Goal: Task Accomplishment & Management: Manage account settings

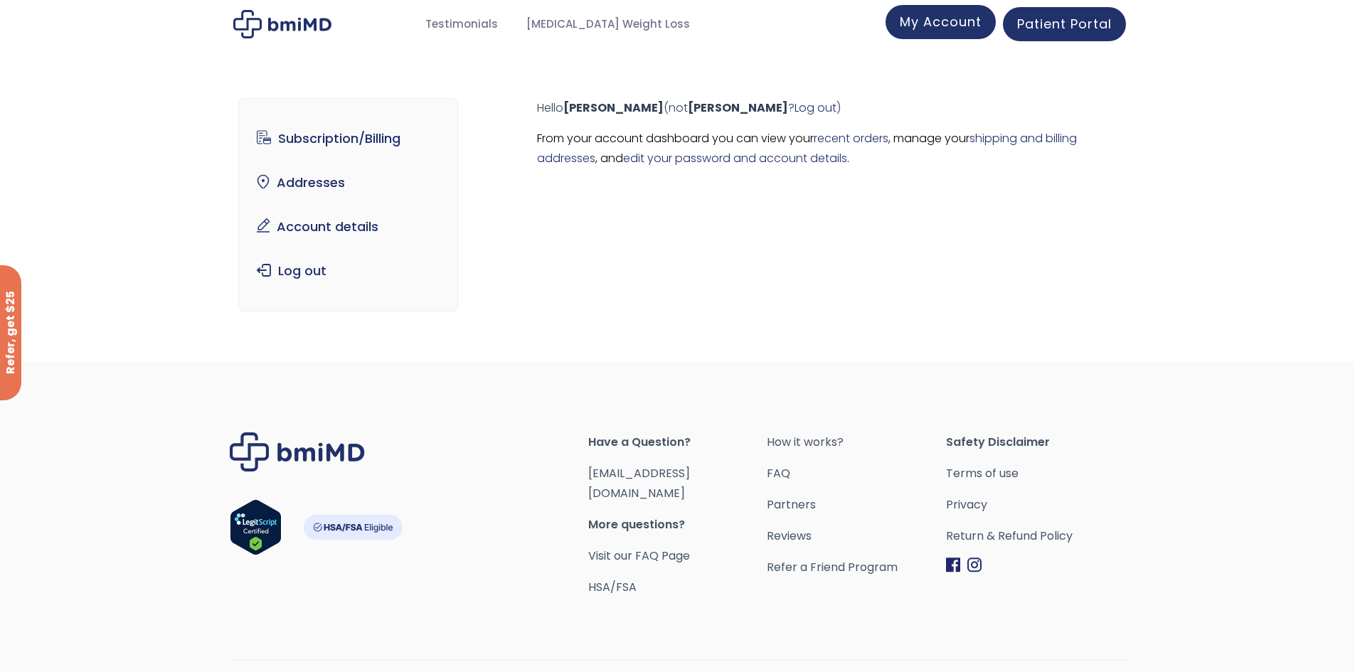
click at [950, 28] on span "My Account" at bounding box center [941, 22] width 82 height 18
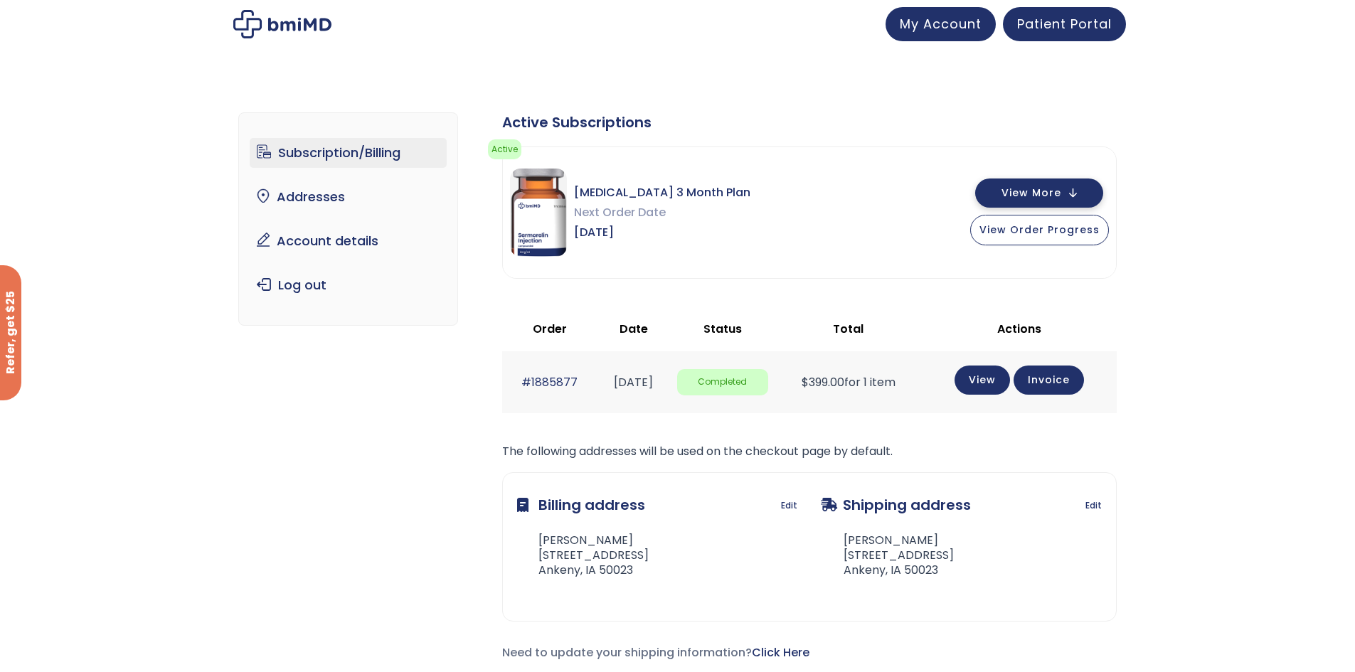
click at [1041, 201] on button "View More" at bounding box center [1039, 192] width 128 height 29
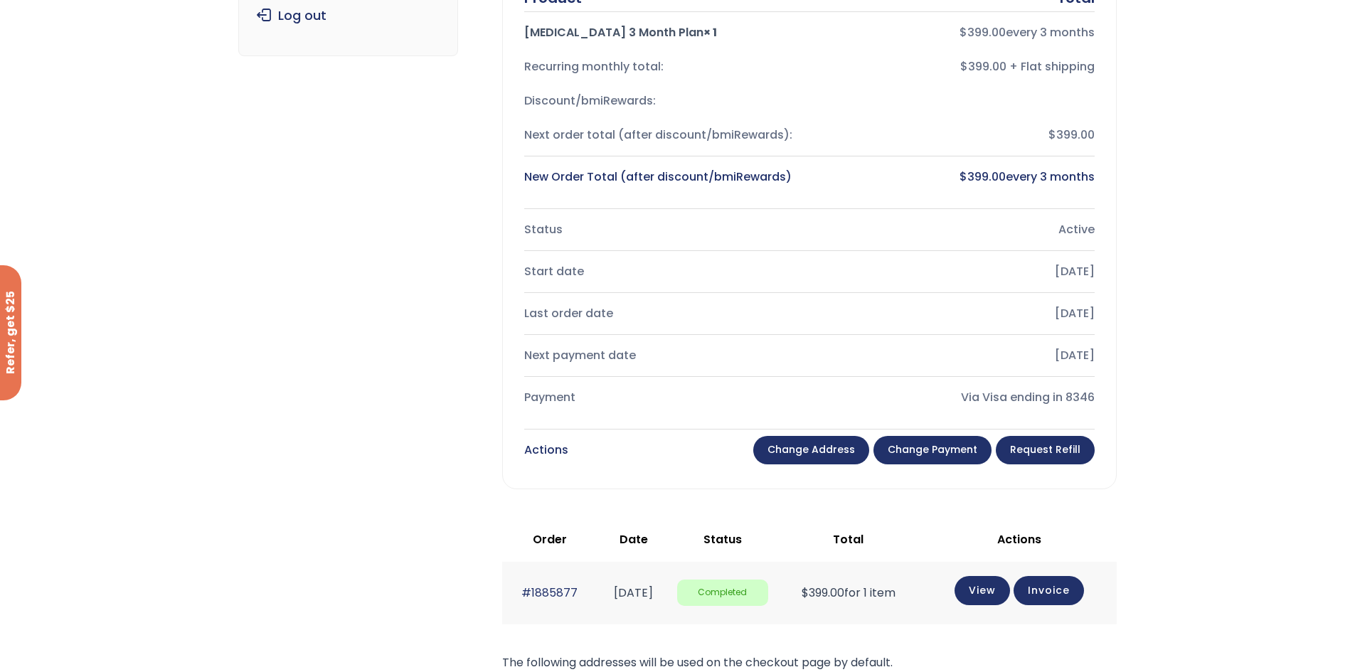
scroll to position [284, 0]
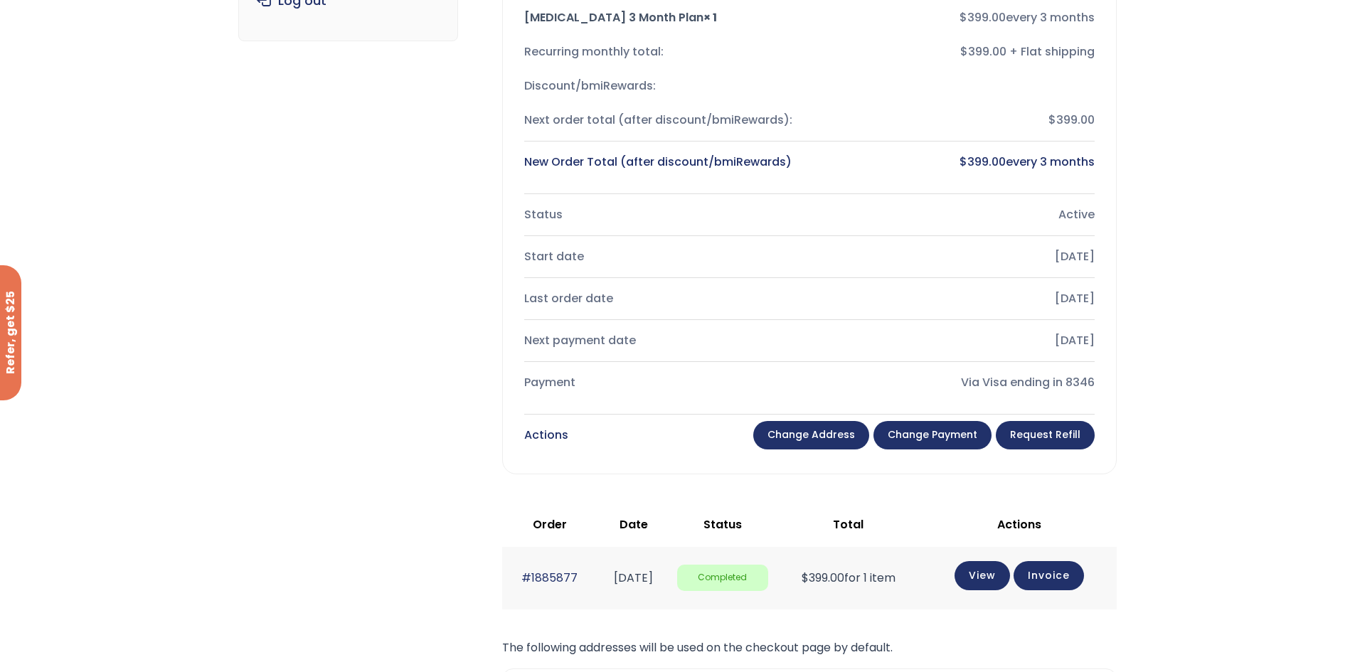
click at [1045, 443] on link "Request Refill" at bounding box center [1045, 435] width 99 height 28
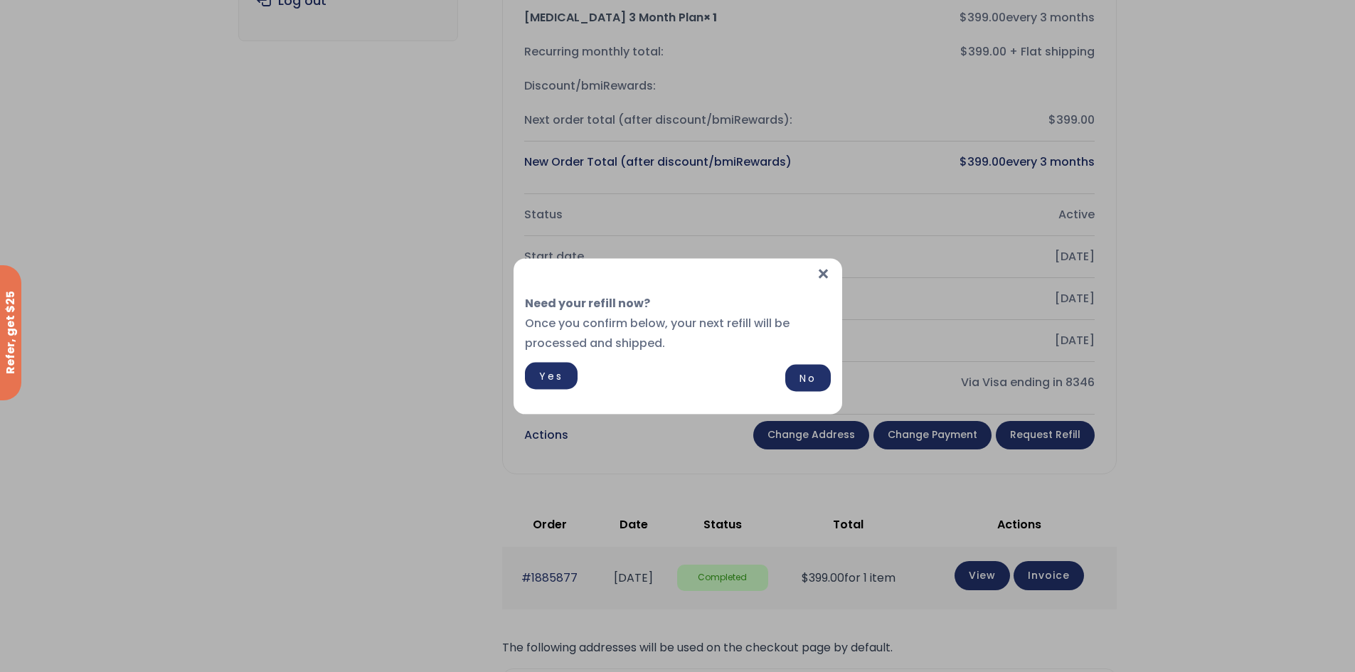
click at [565, 383] on link "Yes" at bounding box center [551, 375] width 53 height 27
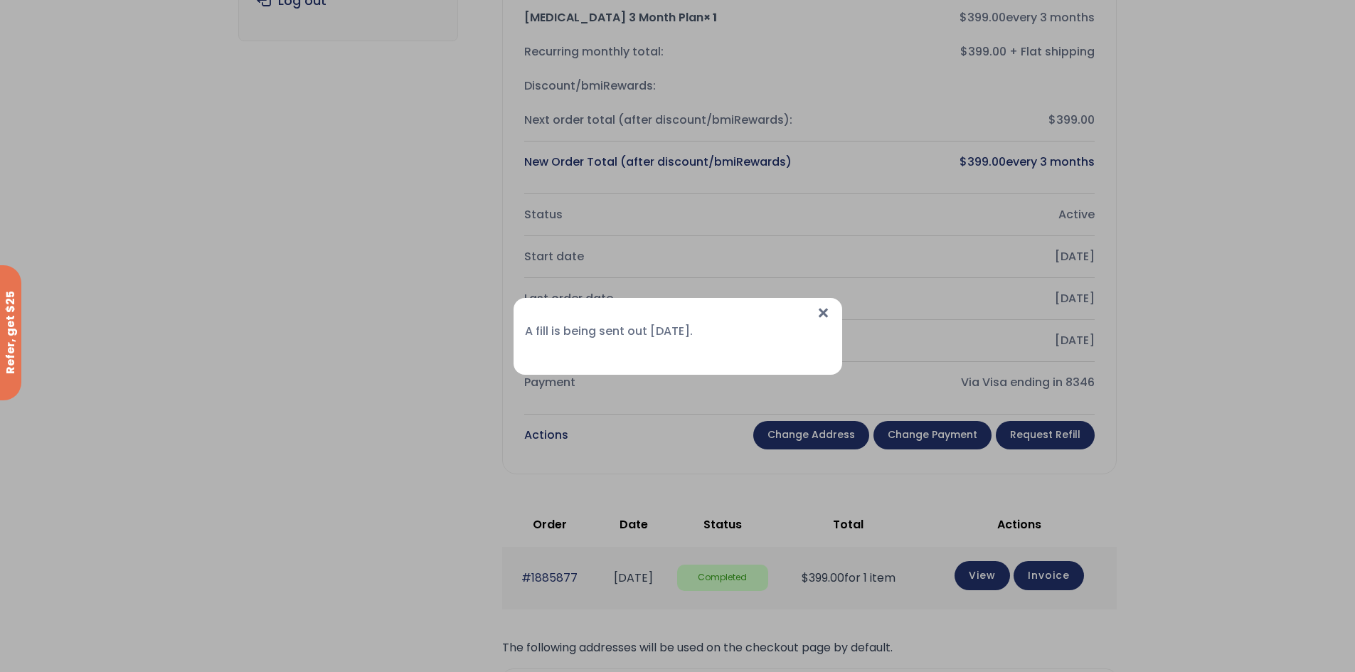
click at [823, 316] on span "×" at bounding box center [823, 313] width 15 height 31
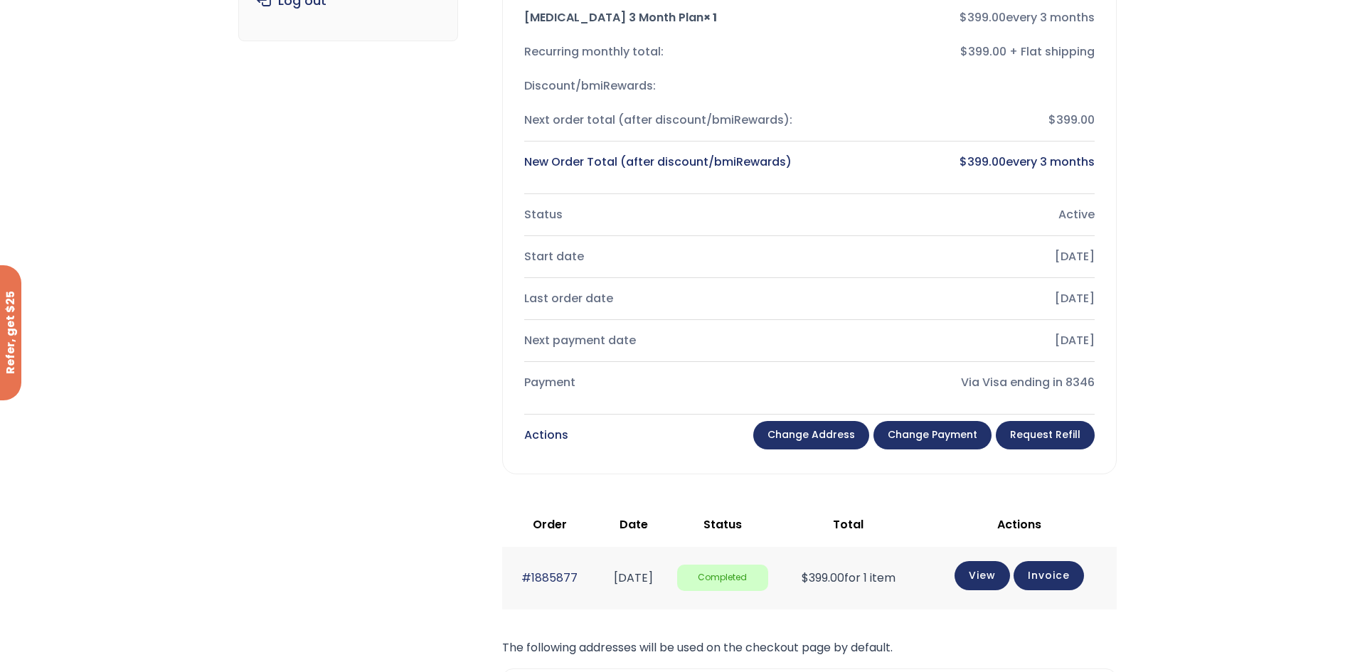
click at [925, 432] on link "Change payment" at bounding box center [932, 435] width 118 height 28
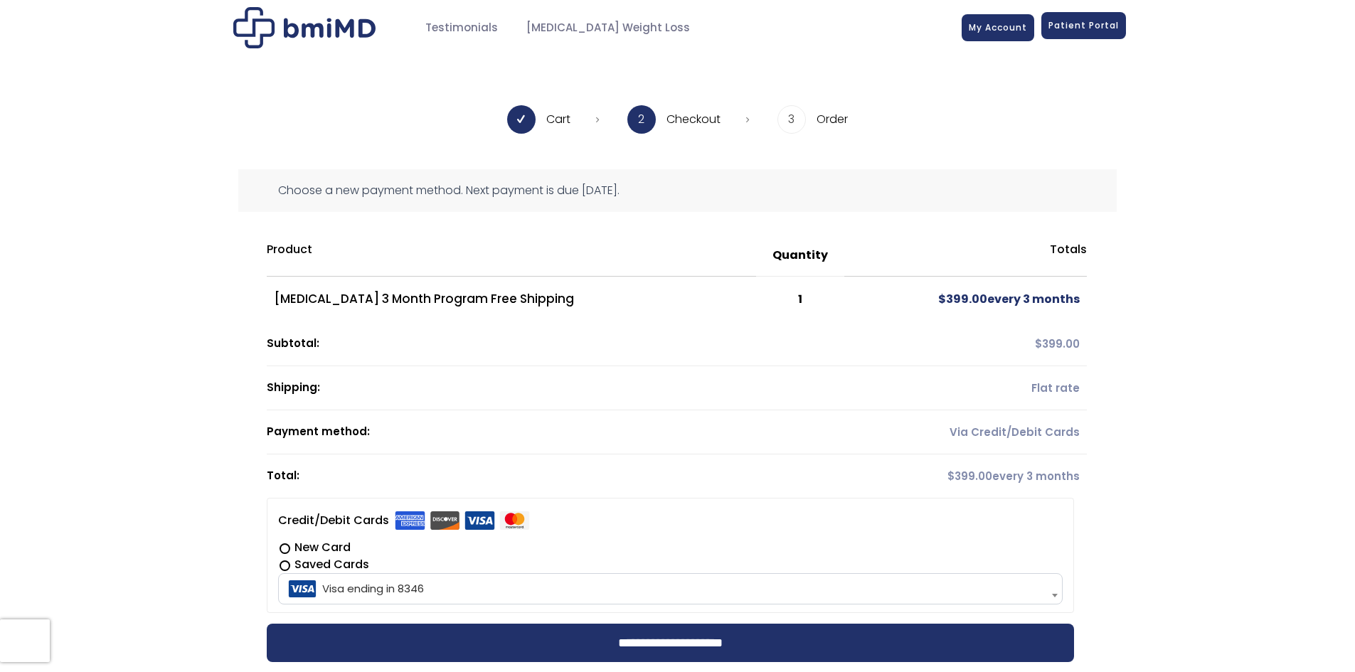
click at [1055, 26] on span "Patient Portal" at bounding box center [1083, 25] width 70 height 12
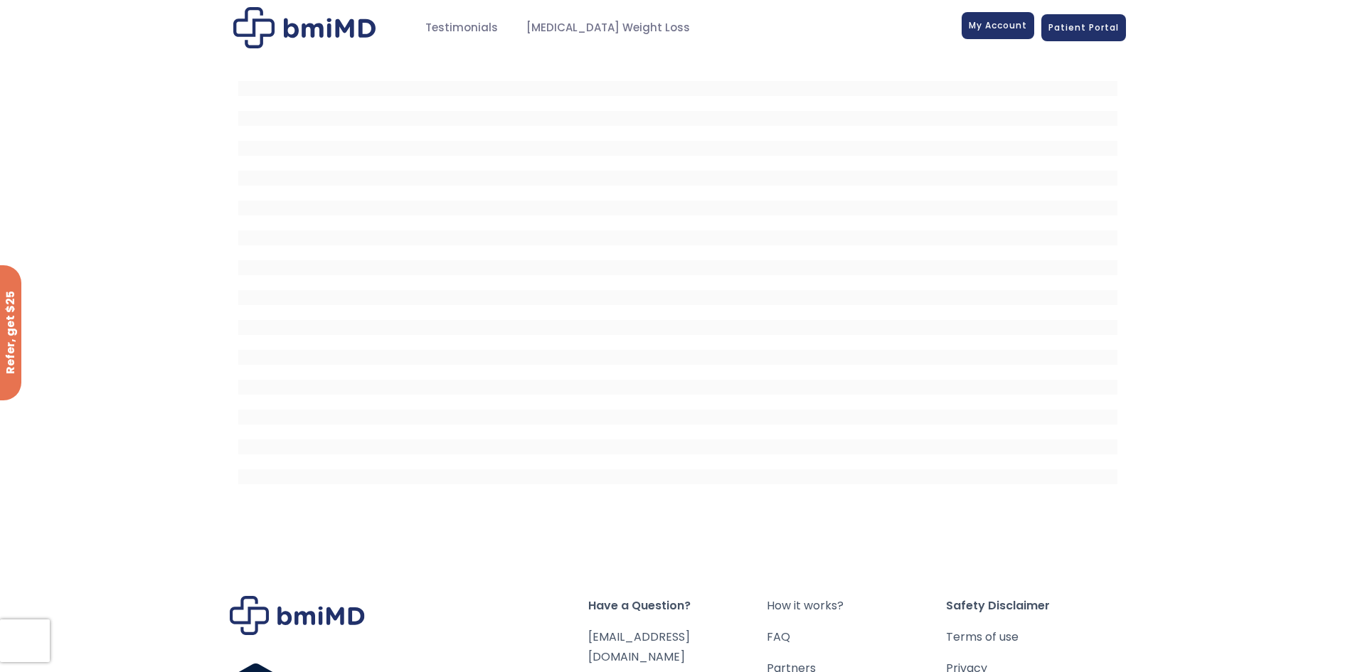
click at [978, 33] on link "My Account" at bounding box center [997, 25] width 73 height 27
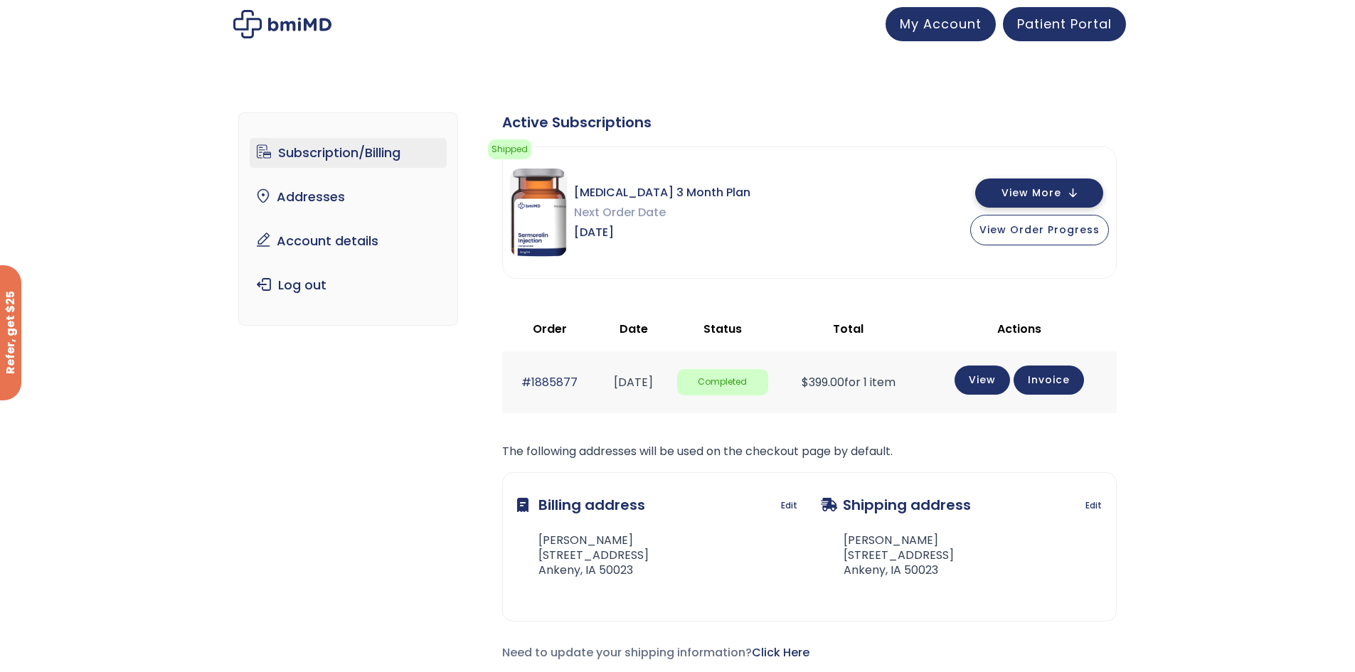
click at [1045, 202] on button "View More" at bounding box center [1039, 192] width 128 height 29
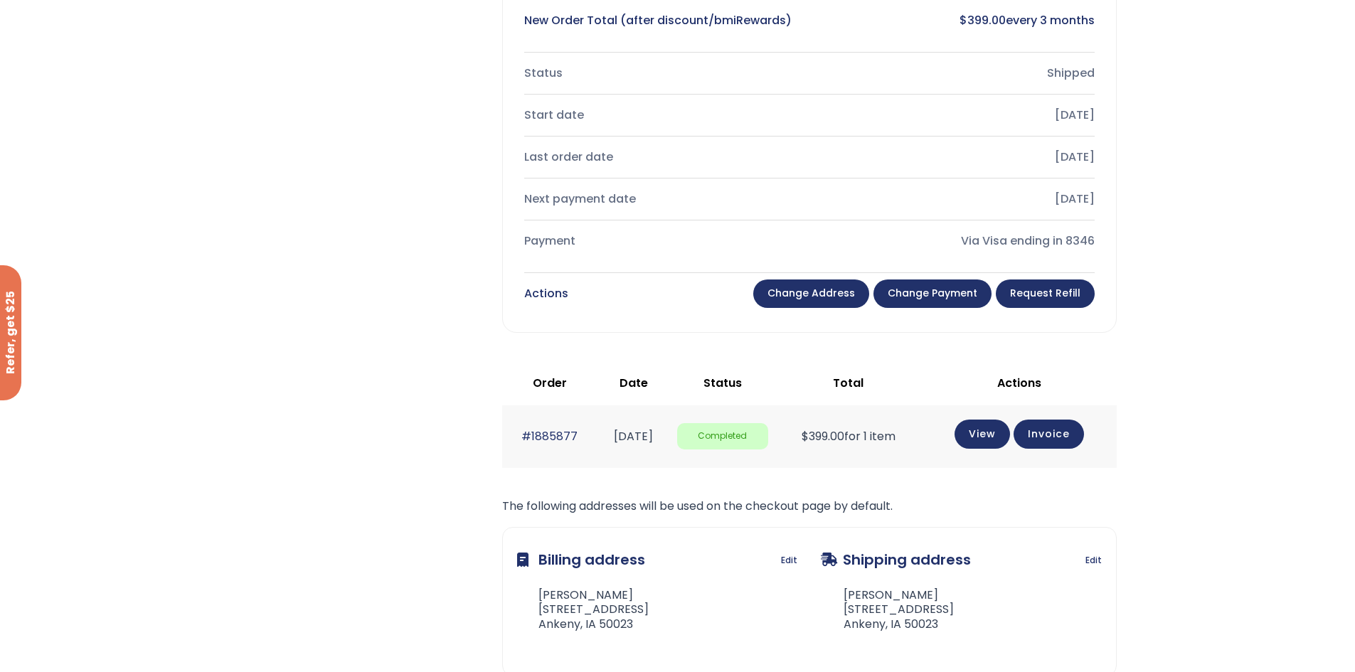
scroll to position [427, 0]
click at [987, 430] on link "View" at bounding box center [981, 431] width 55 height 29
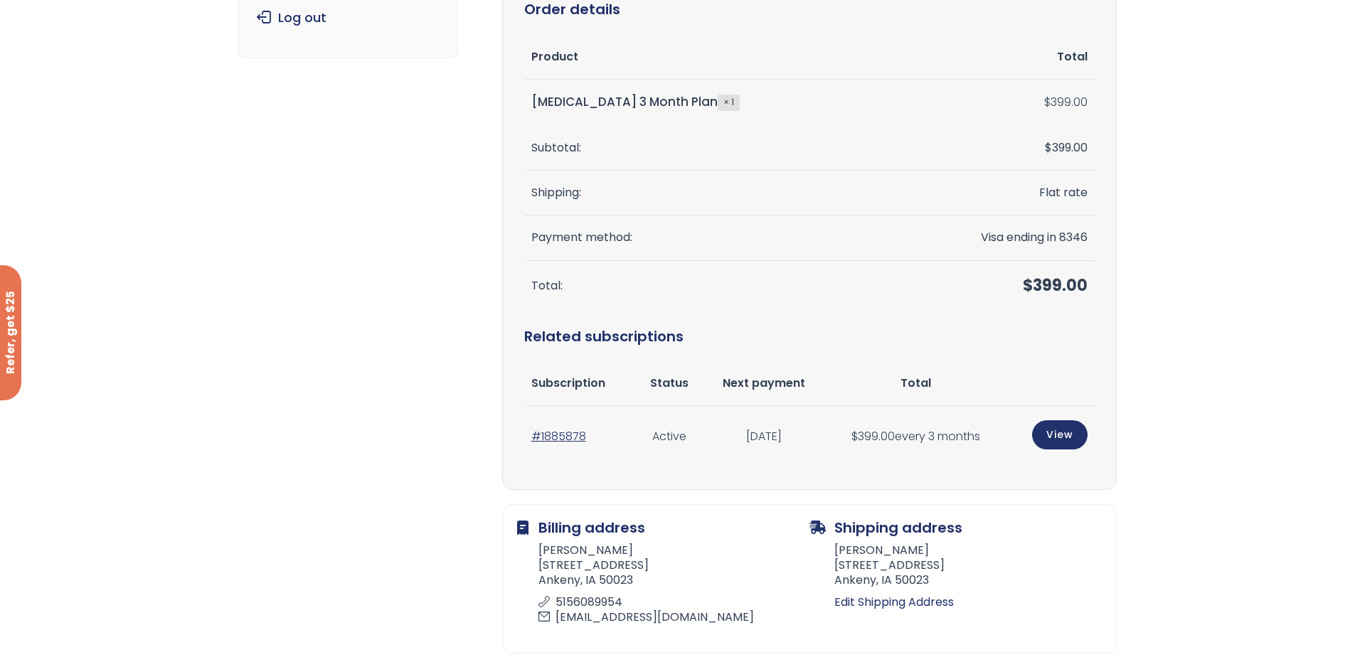
scroll to position [356, 0]
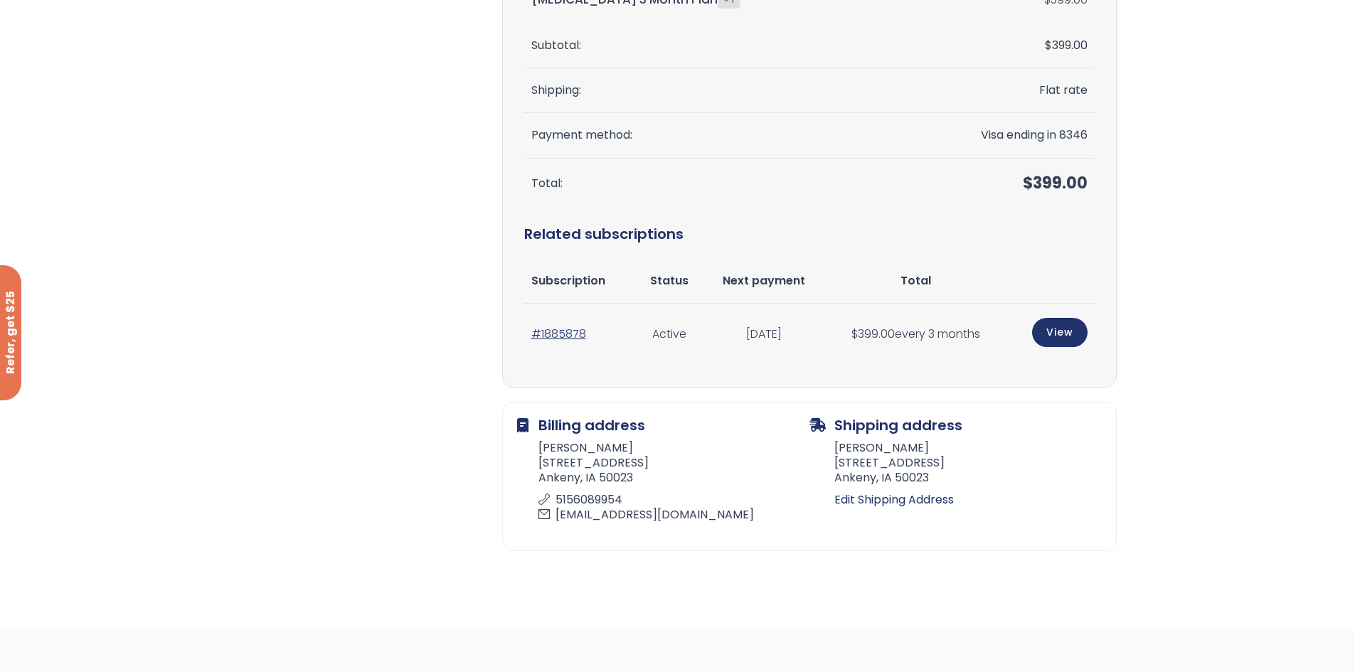
click at [1072, 314] on td "View" at bounding box center [1050, 335] width 88 height 62
click at [1066, 329] on link "View" at bounding box center [1059, 330] width 55 height 29
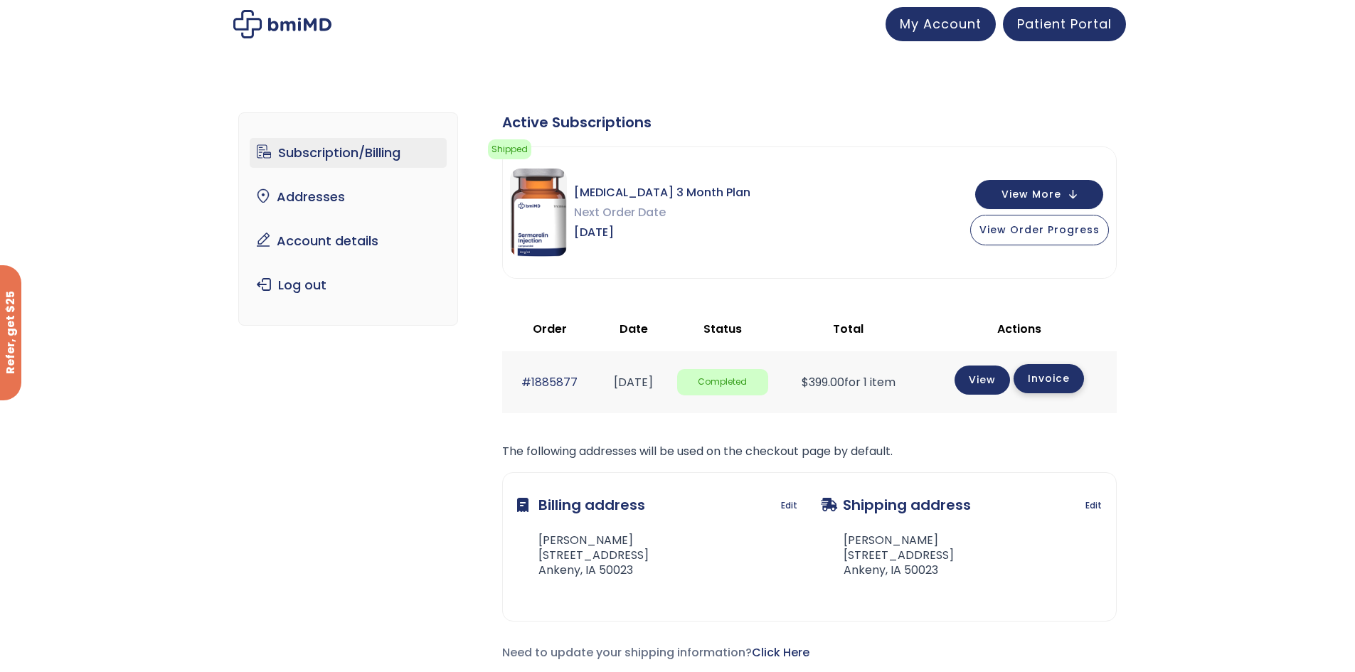
click at [1066, 381] on link "Invoice" at bounding box center [1048, 378] width 70 height 29
click at [1205, 102] on div "Subscription/Billing bmiRewards Addresses Account details Submit a Review Log o…" at bounding box center [677, 398] width 1355 height 629
click at [1092, 190] on button "View More" at bounding box center [1039, 192] width 128 height 29
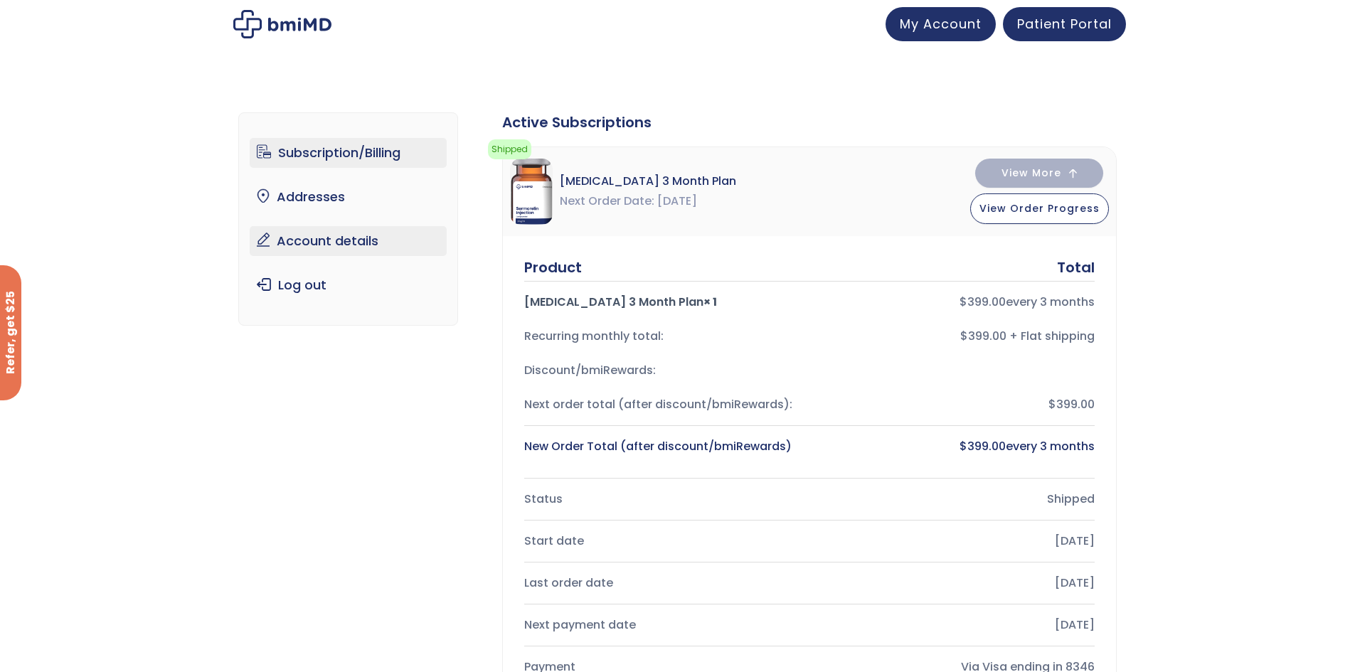
click at [367, 237] on link "Account details" at bounding box center [348, 241] width 197 height 30
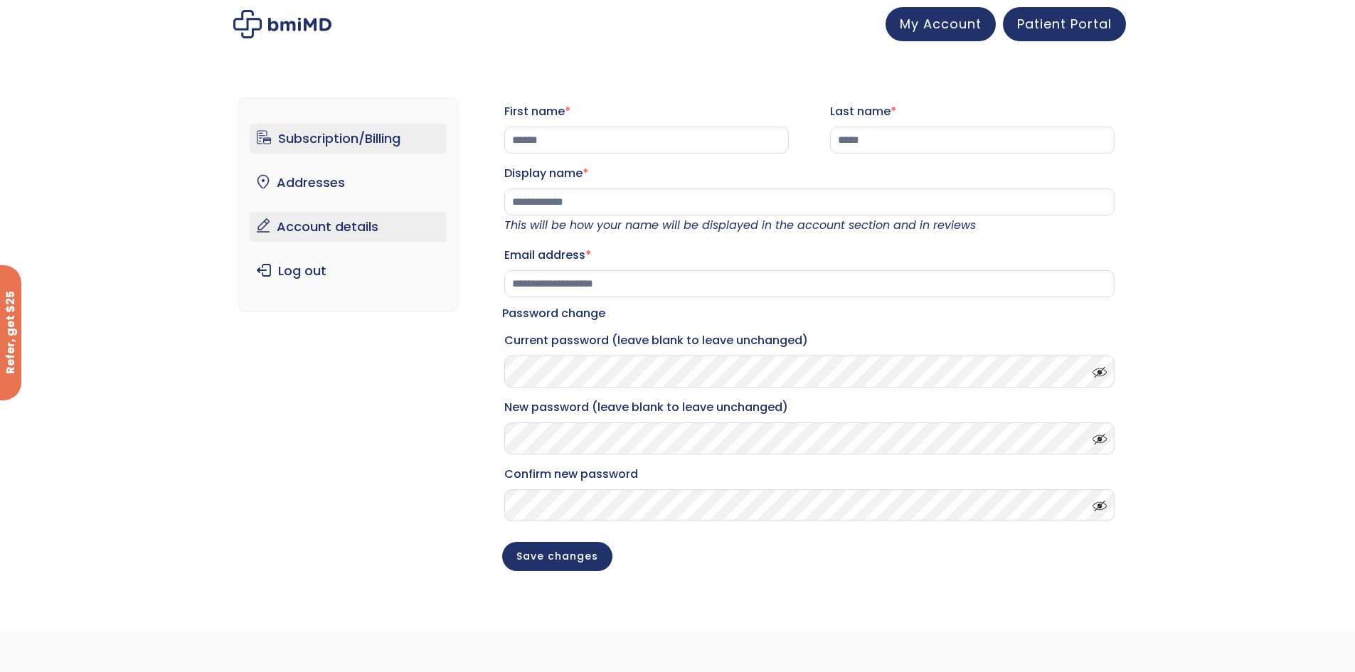
click at [345, 139] on link "Subscription/Billing" at bounding box center [348, 139] width 197 height 30
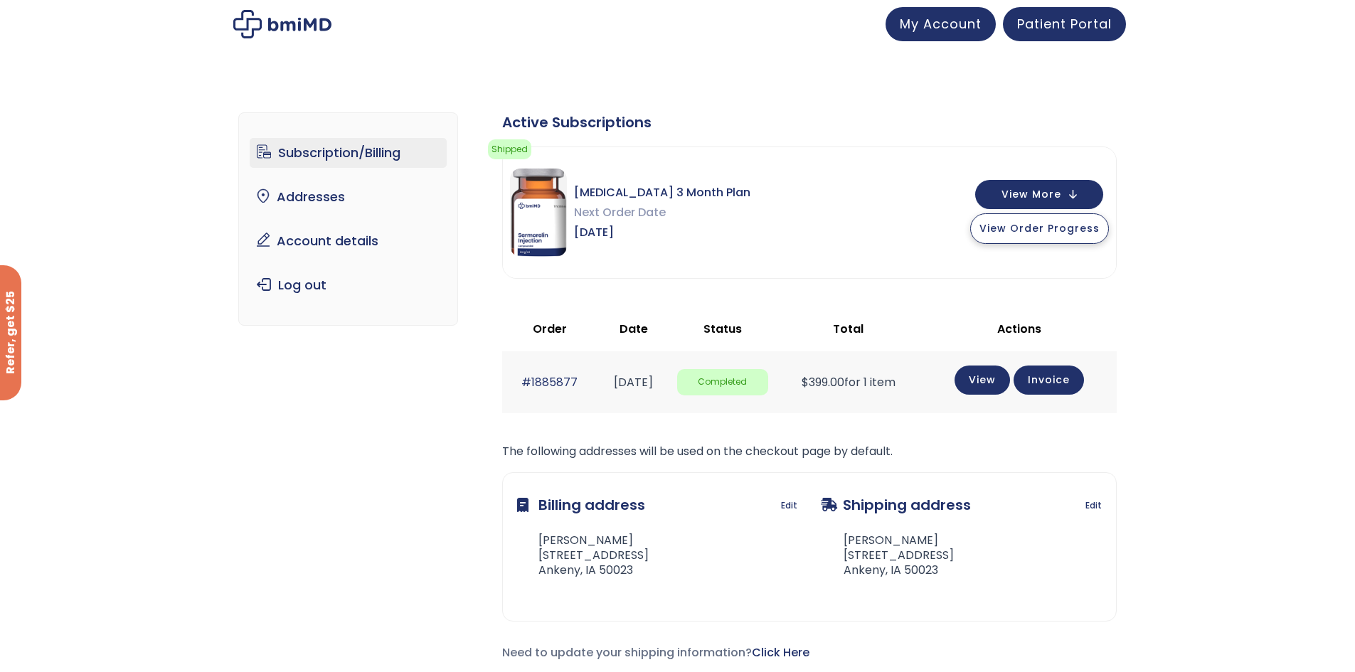
click at [1030, 232] on span "View Order Progress" at bounding box center [1039, 228] width 120 height 14
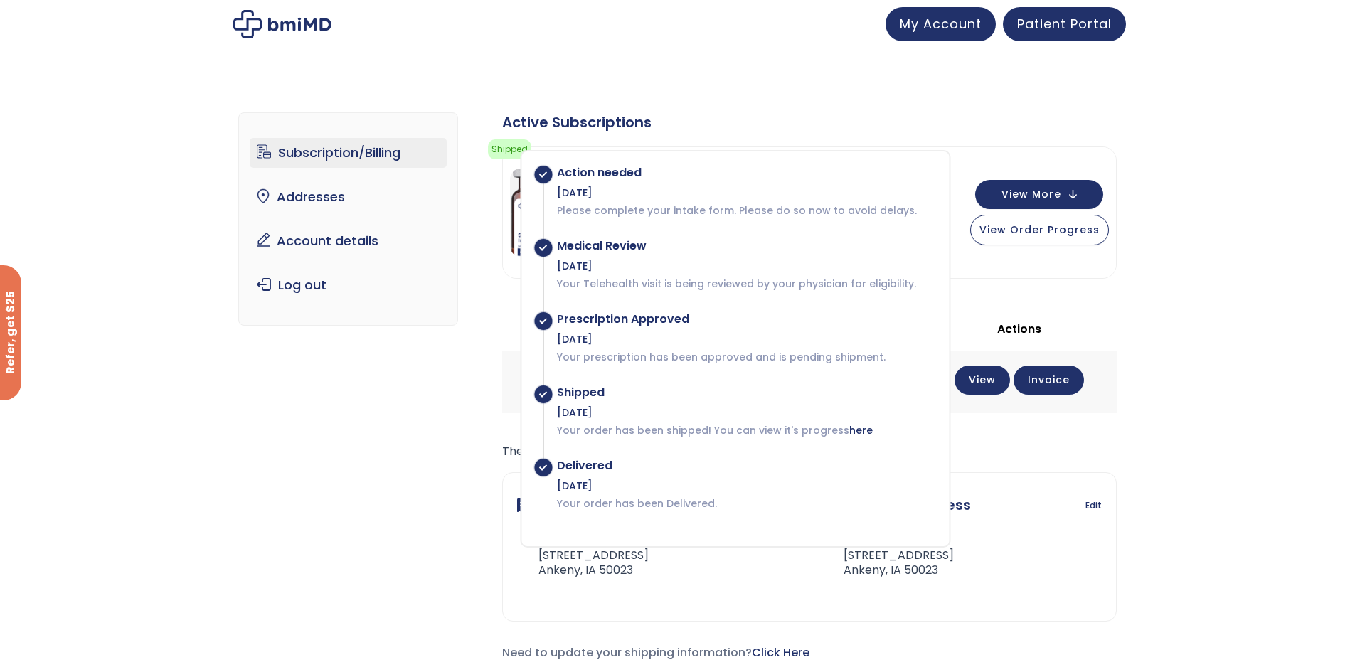
click at [1294, 314] on div "Subscription/Billing bmiRewards Addresses Account details Submit a Review Log o…" at bounding box center [677, 398] width 1355 height 629
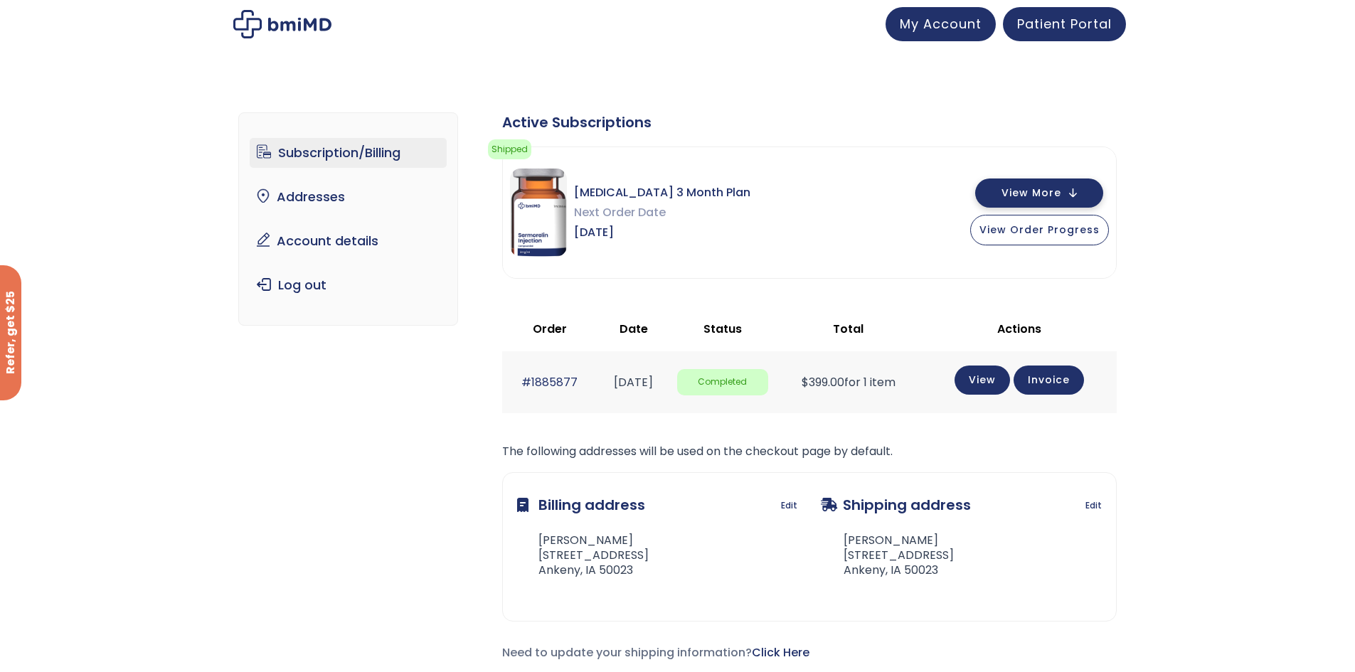
click at [998, 196] on button "View More" at bounding box center [1039, 192] width 128 height 29
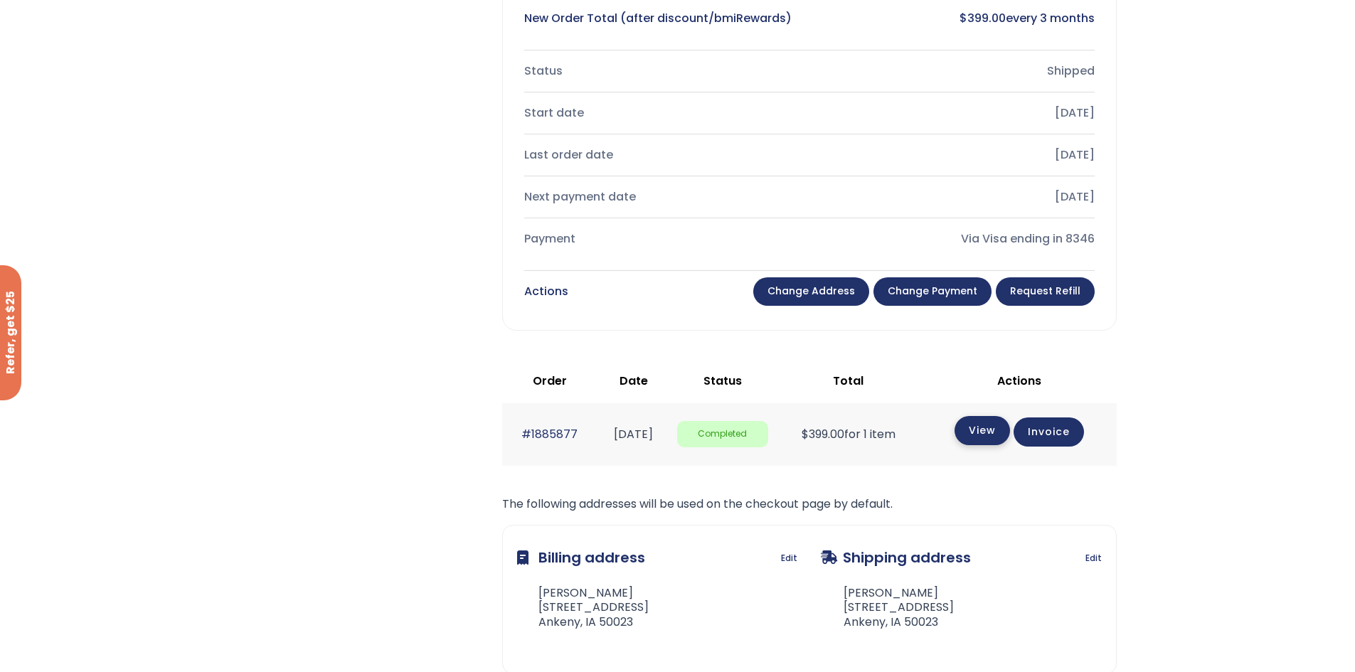
scroll to position [498, 0]
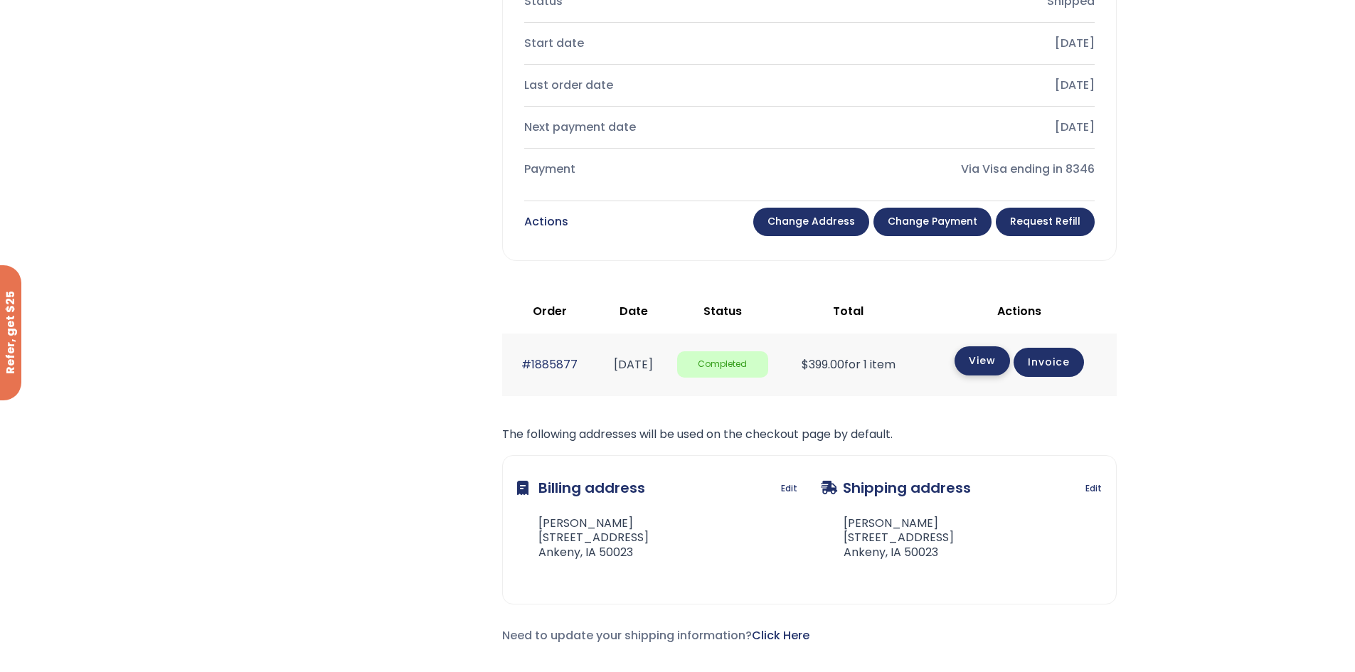
click at [984, 371] on link "View" at bounding box center [981, 360] width 55 height 29
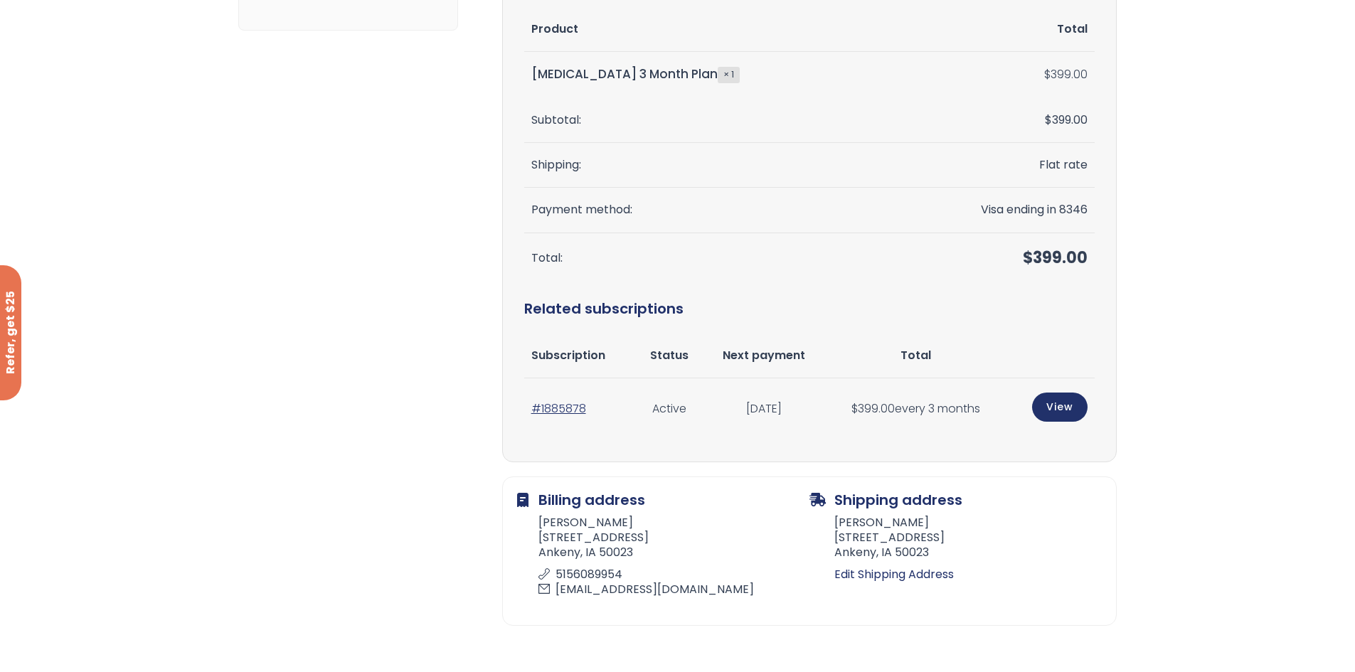
scroll to position [284, 0]
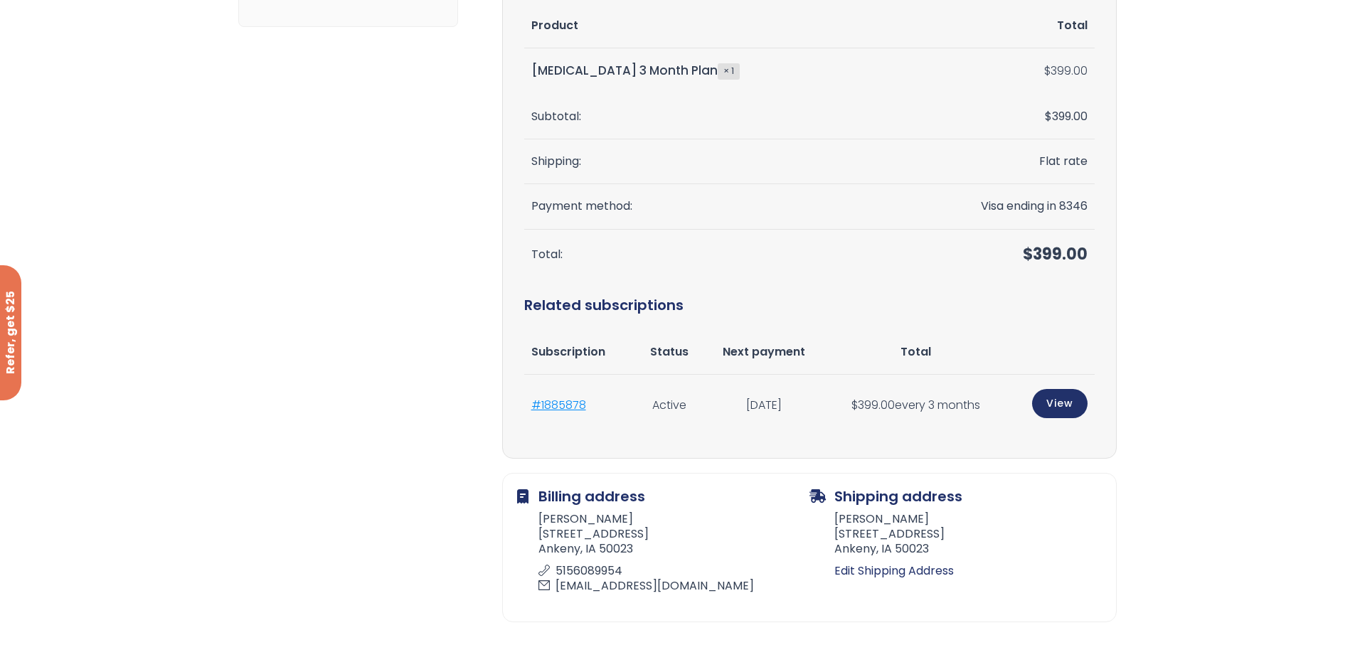
click at [568, 405] on link "#1885878" at bounding box center [558, 405] width 55 height 16
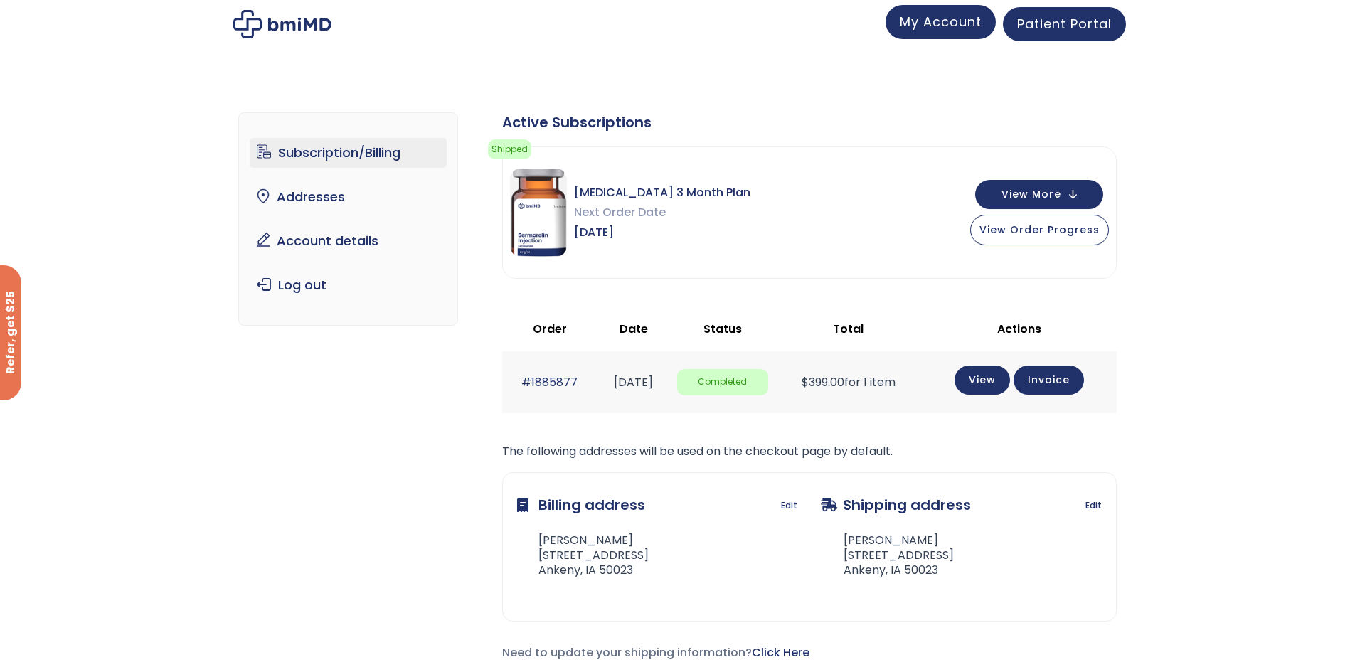
click at [943, 14] on span "My Account" at bounding box center [941, 22] width 82 height 18
click at [372, 154] on link "Subscription/Billing" at bounding box center [348, 153] width 197 height 30
click at [359, 247] on link "Account details" at bounding box center [348, 241] width 197 height 30
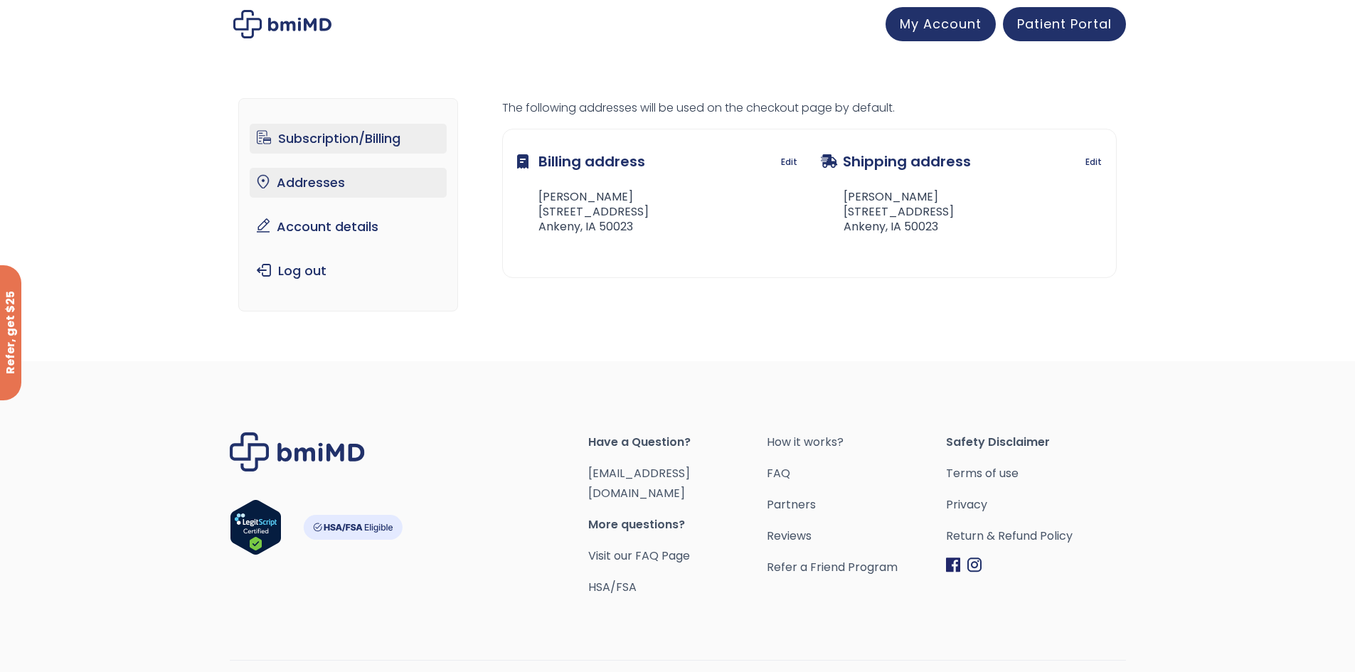
click at [330, 140] on link "Subscription/Billing" at bounding box center [348, 139] width 197 height 30
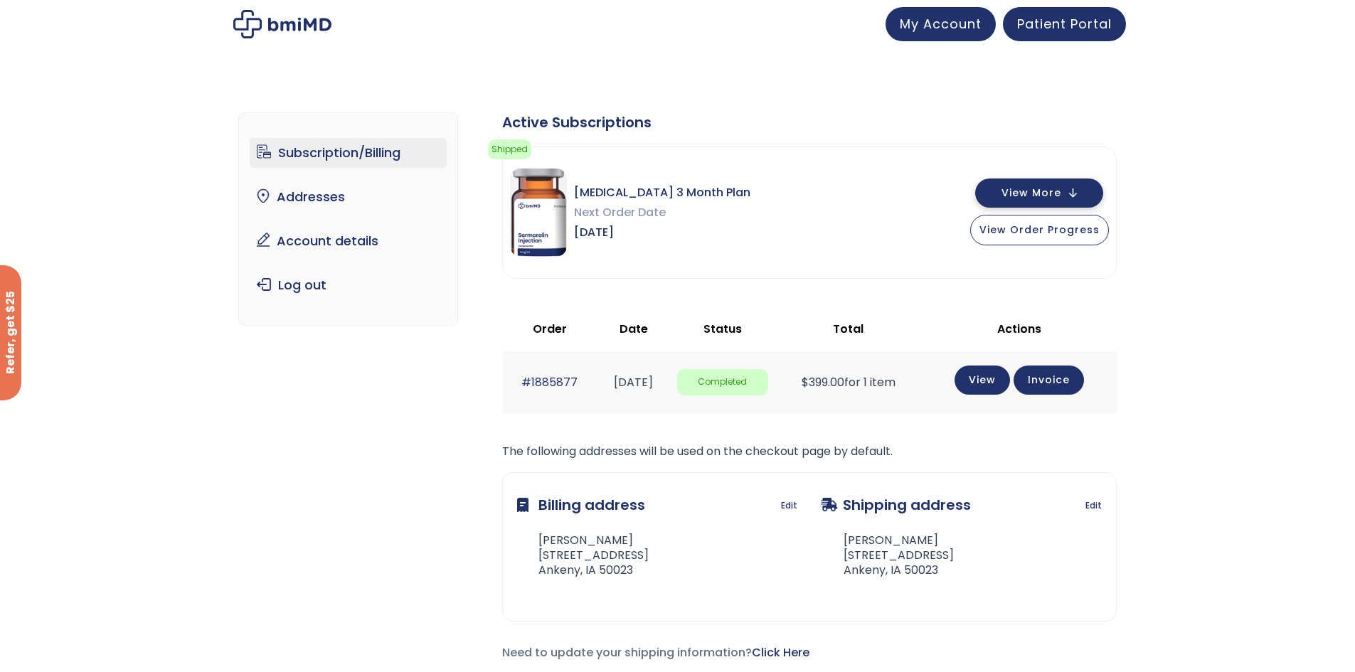
click at [1030, 188] on span "View More" at bounding box center [1031, 192] width 60 height 9
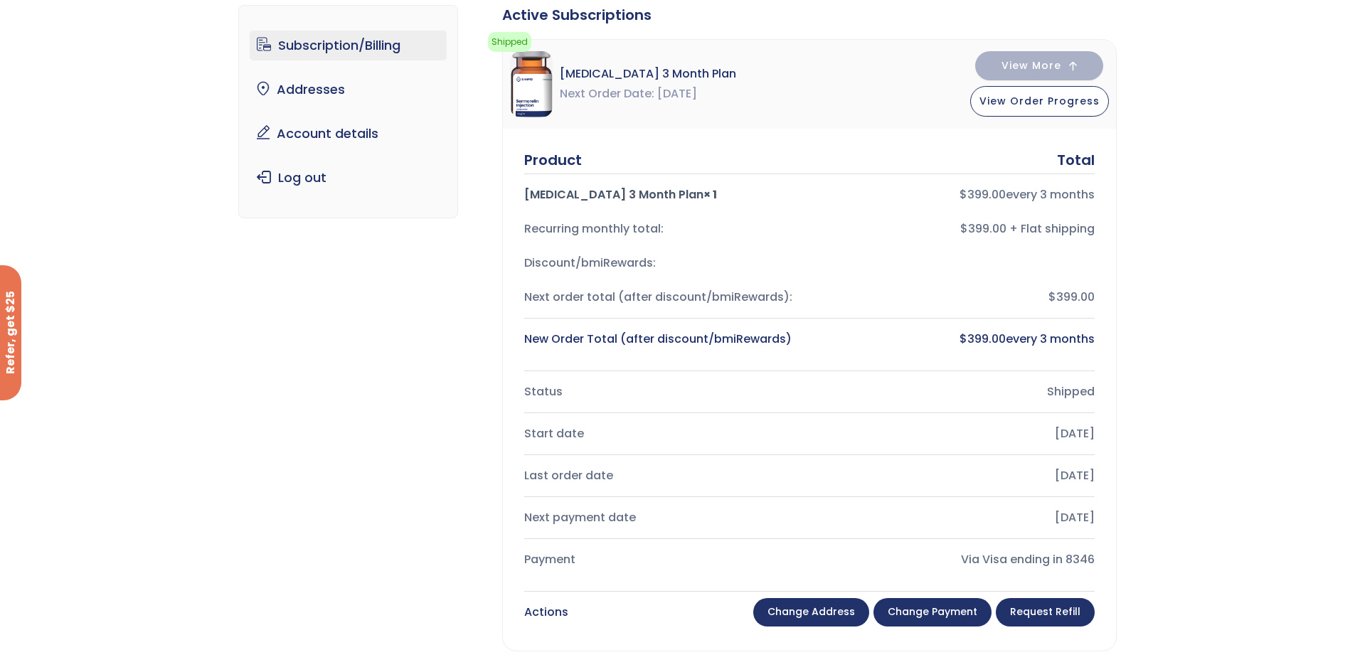
scroll to position [37, 0]
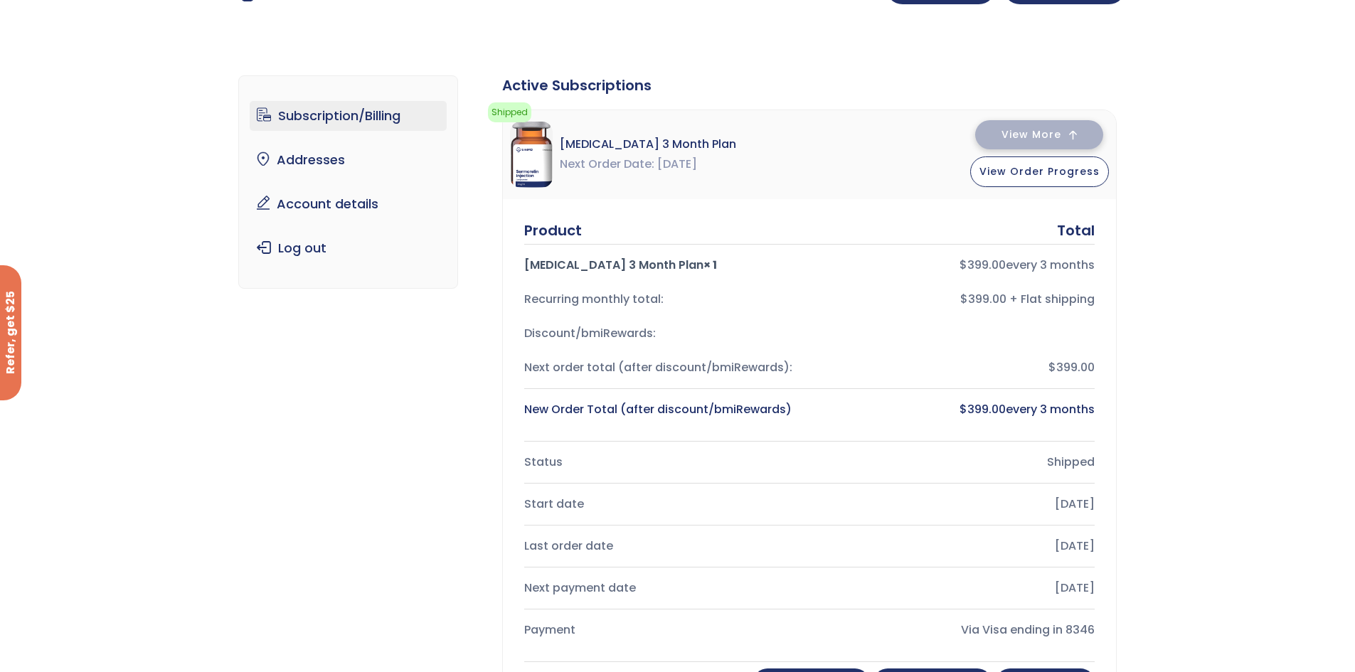
click at [1040, 146] on button "View More" at bounding box center [1039, 134] width 128 height 29
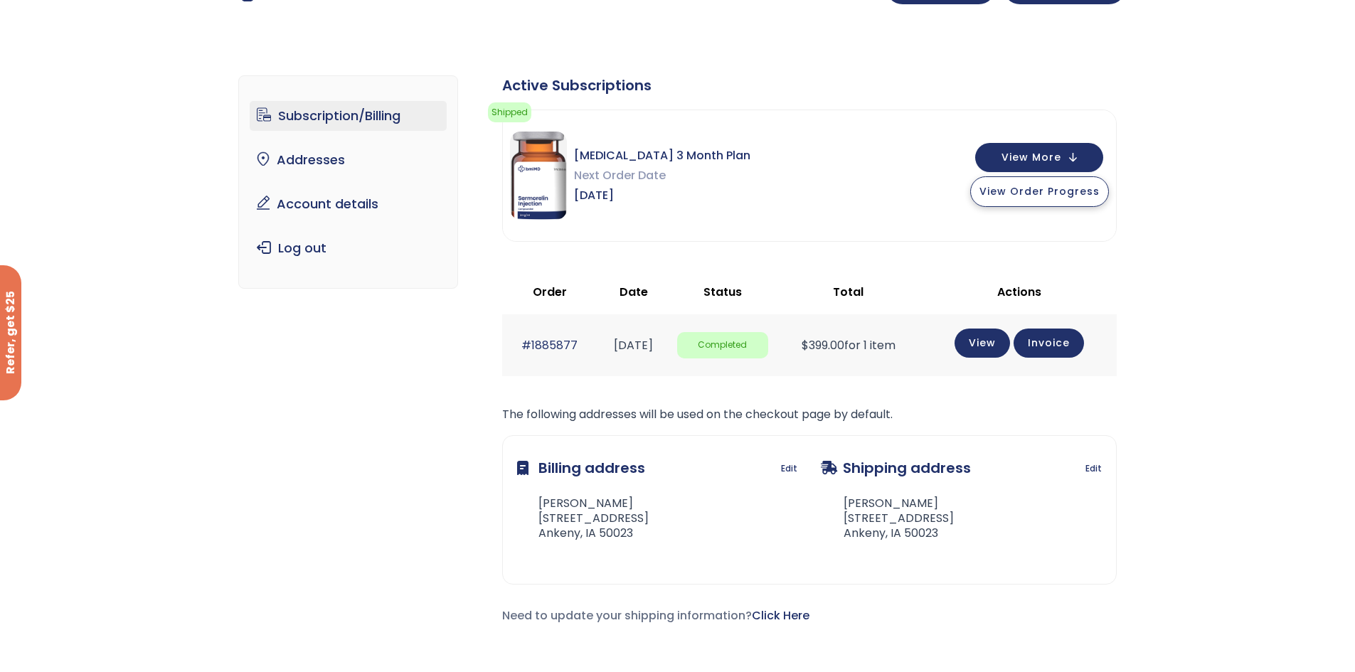
click at [1028, 181] on button "View Order Progress" at bounding box center [1039, 191] width 139 height 31
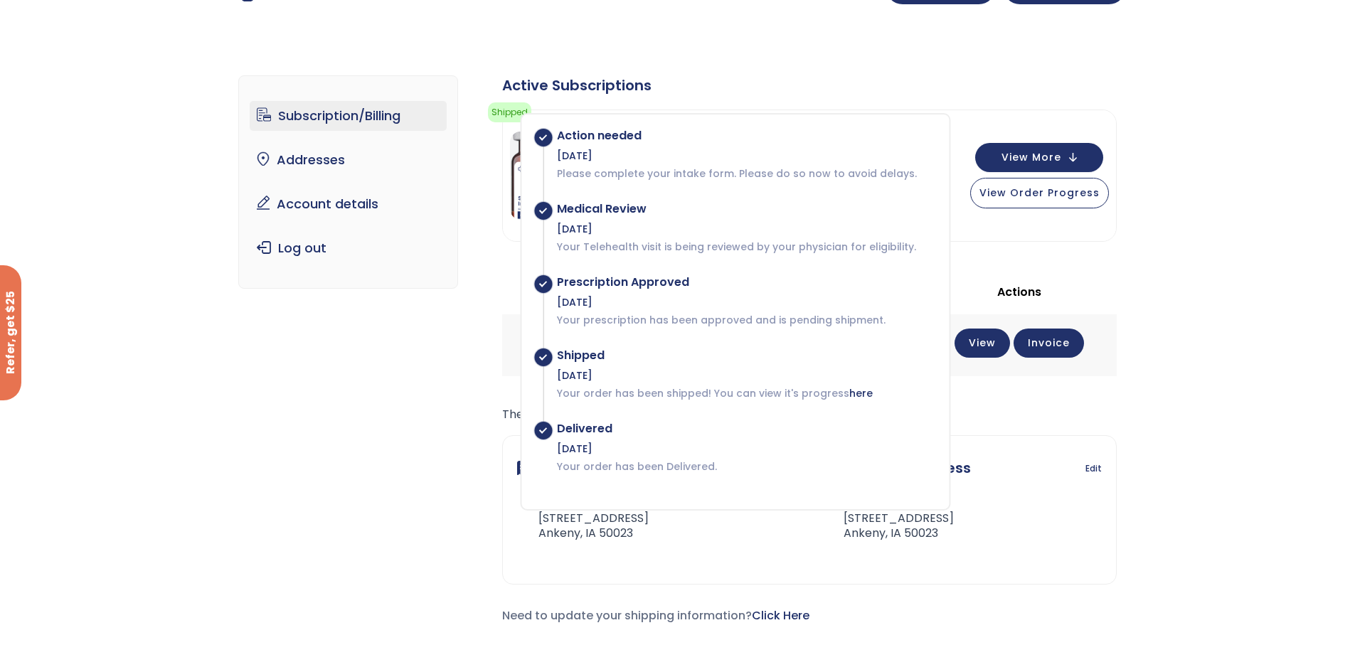
click at [820, 276] on div "Prescription Approved" at bounding box center [746, 282] width 378 height 14
click at [1128, 264] on div "Subscription/Billing bmiRewards Addresses Account details Submit a Review Log o…" at bounding box center [677, 361] width 1355 height 629
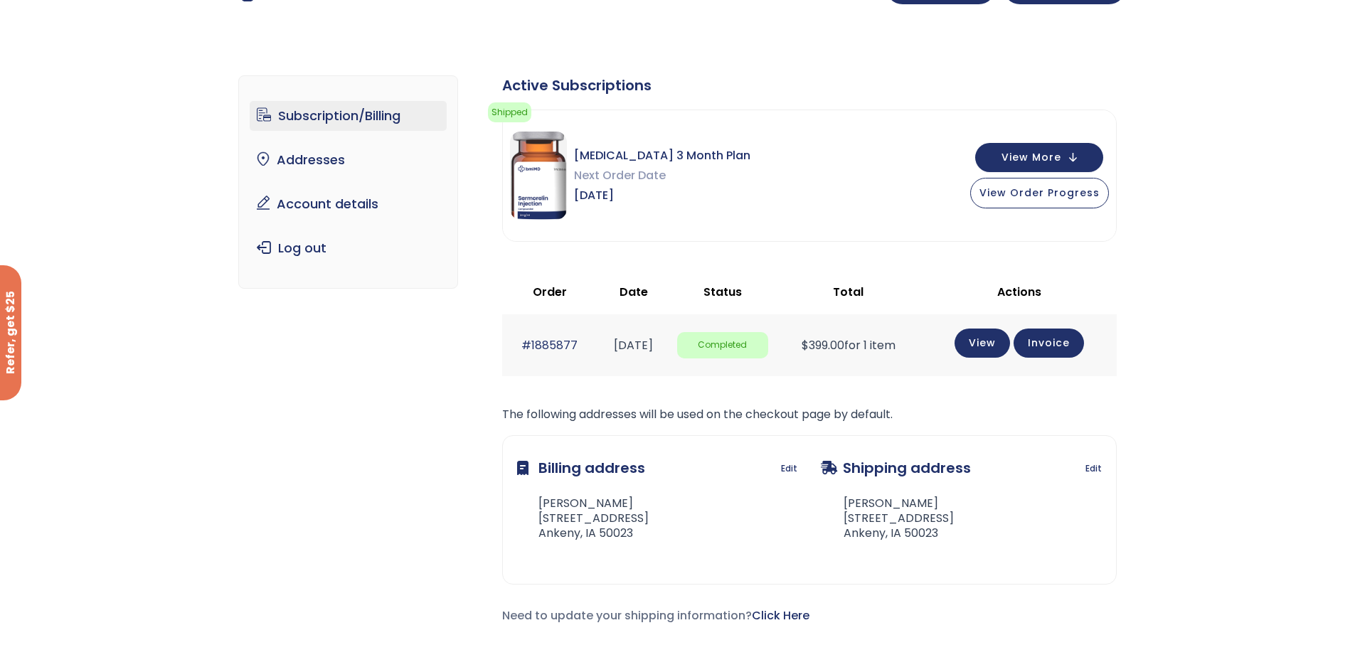
scroll to position [0, 0]
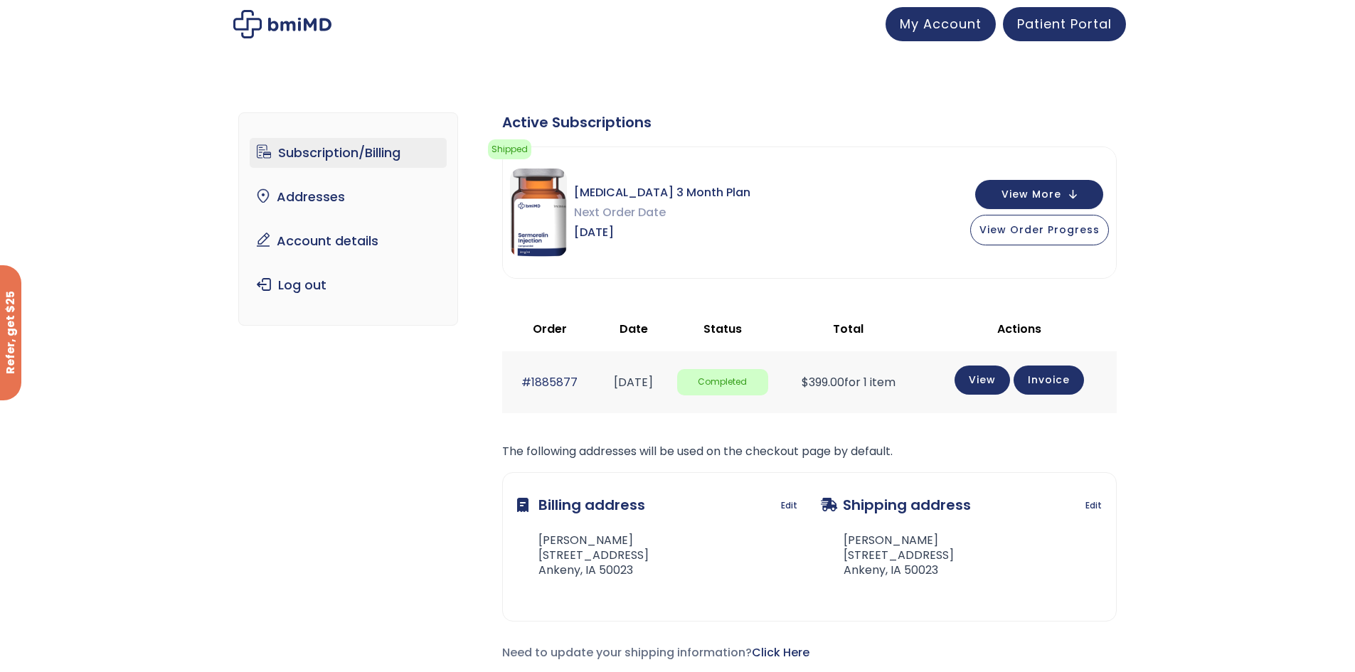
click at [542, 228] on img at bounding box center [538, 213] width 57 height 88
click at [1022, 203] on button "View More" at bounding box center [1039, 192] width 128 height 29
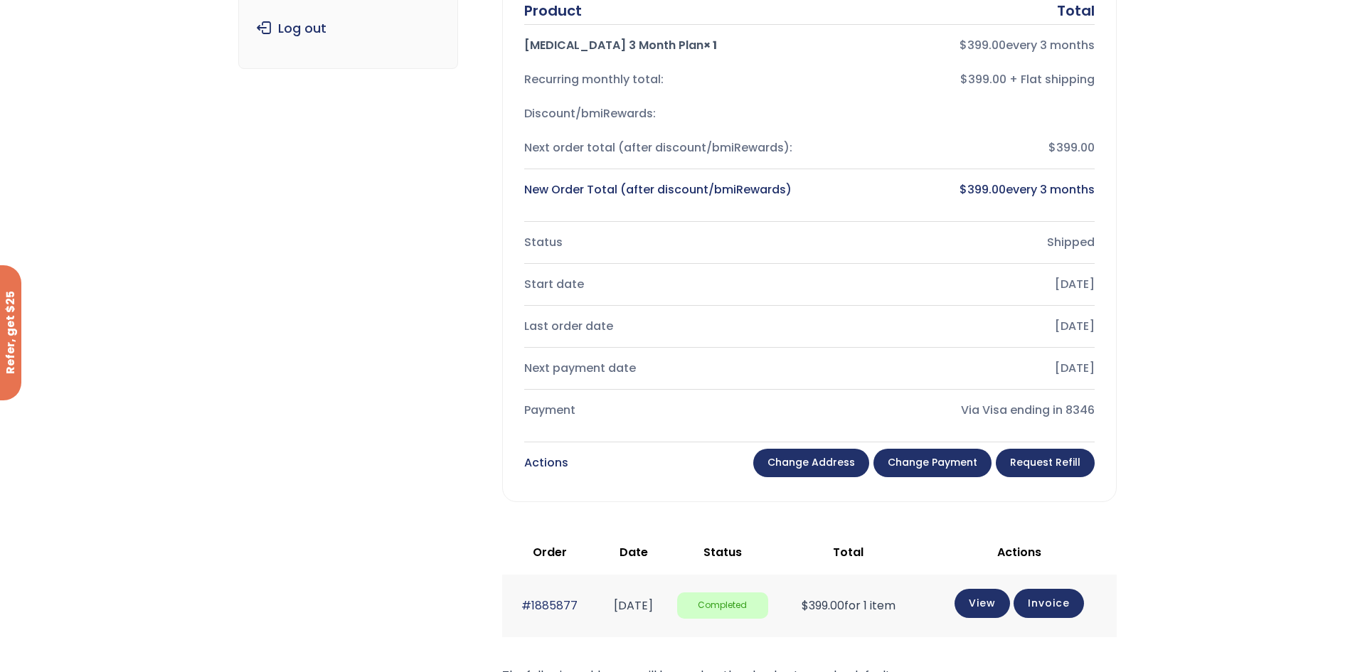
scroll to position [284, 0]
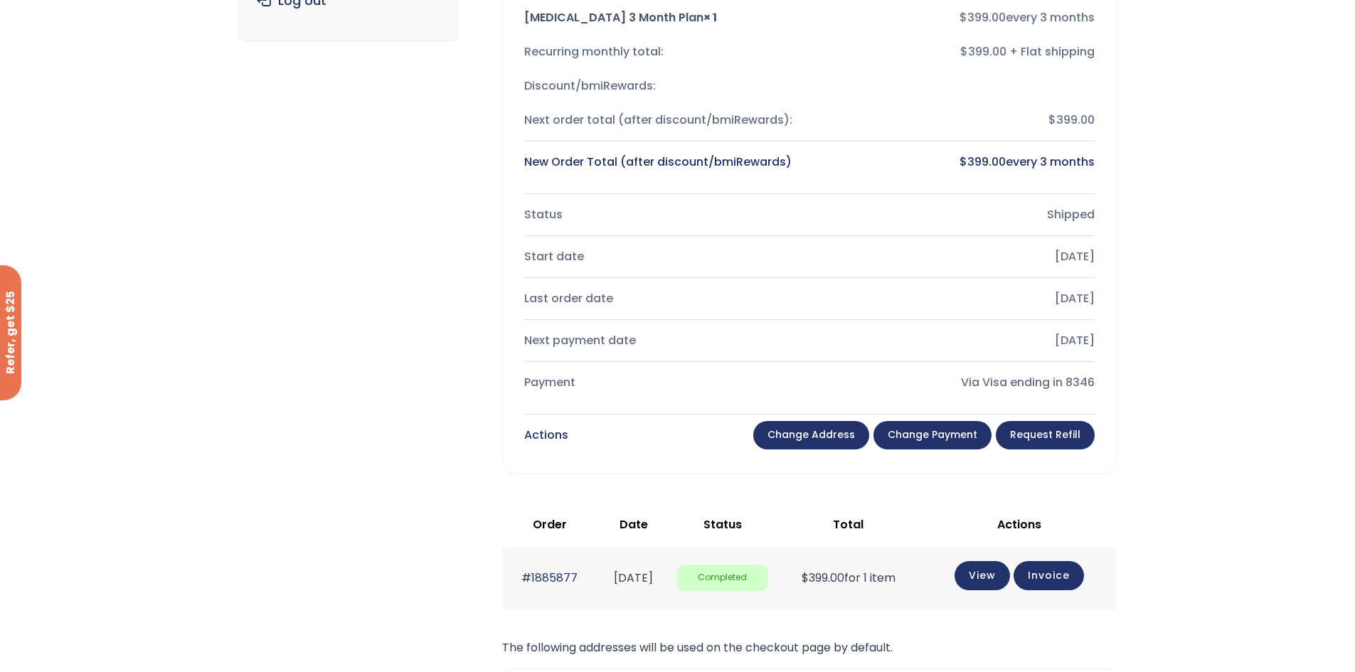
click at [918, 425] on link "Change payment" at bounding box center [932, 435] width 118 height 28
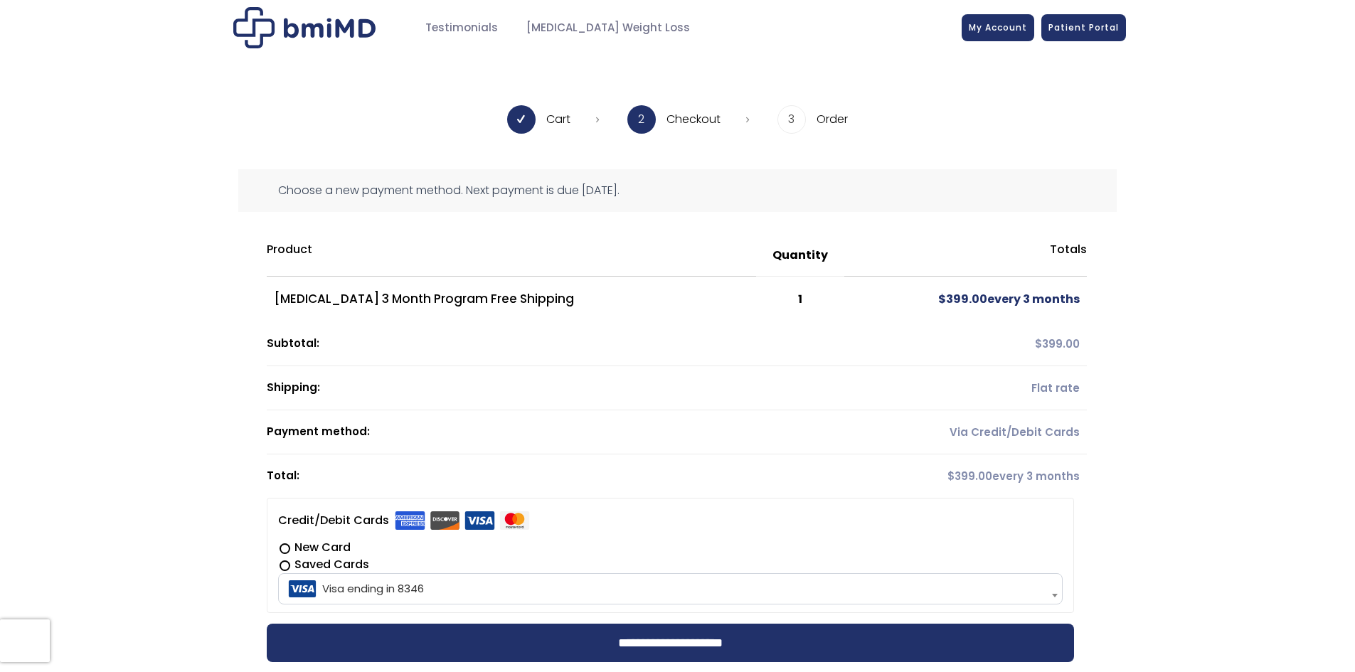
click at [322, 545] on label "New Card" at bounding box center [670, 547] width 784 height 17
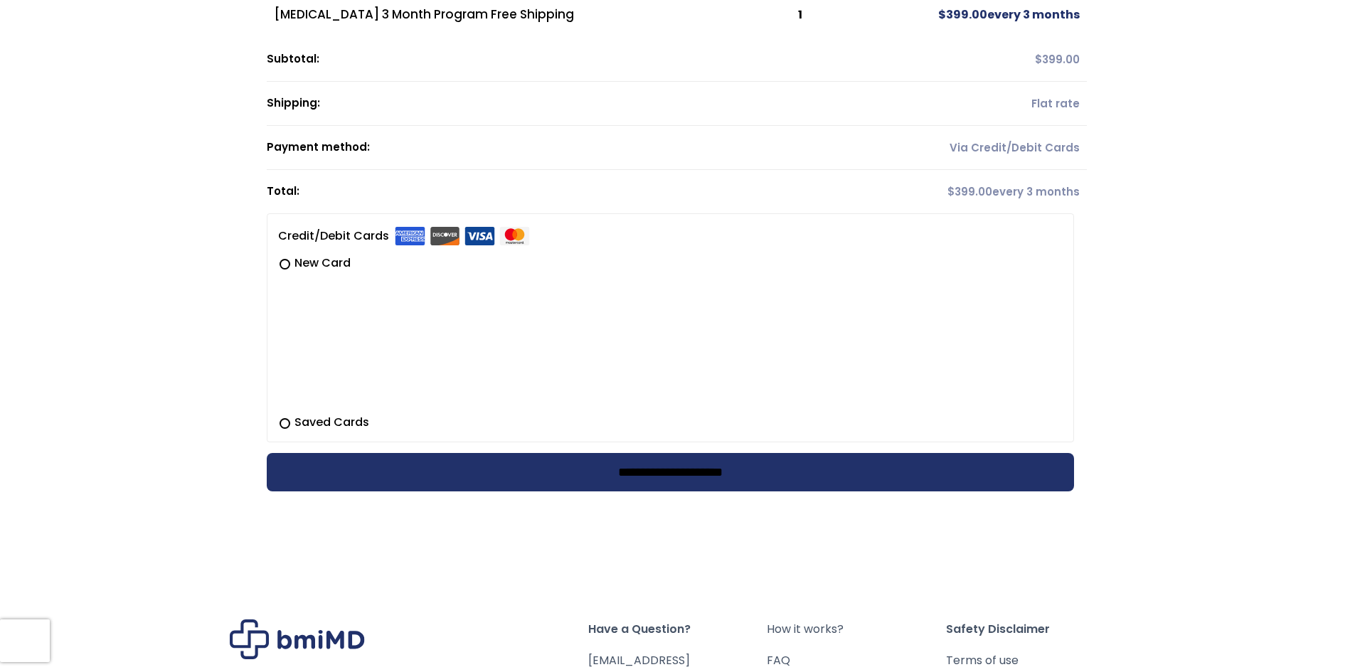
click at [667, 490] on input "**********" at bounding box center [670, 472] width 807 height 38
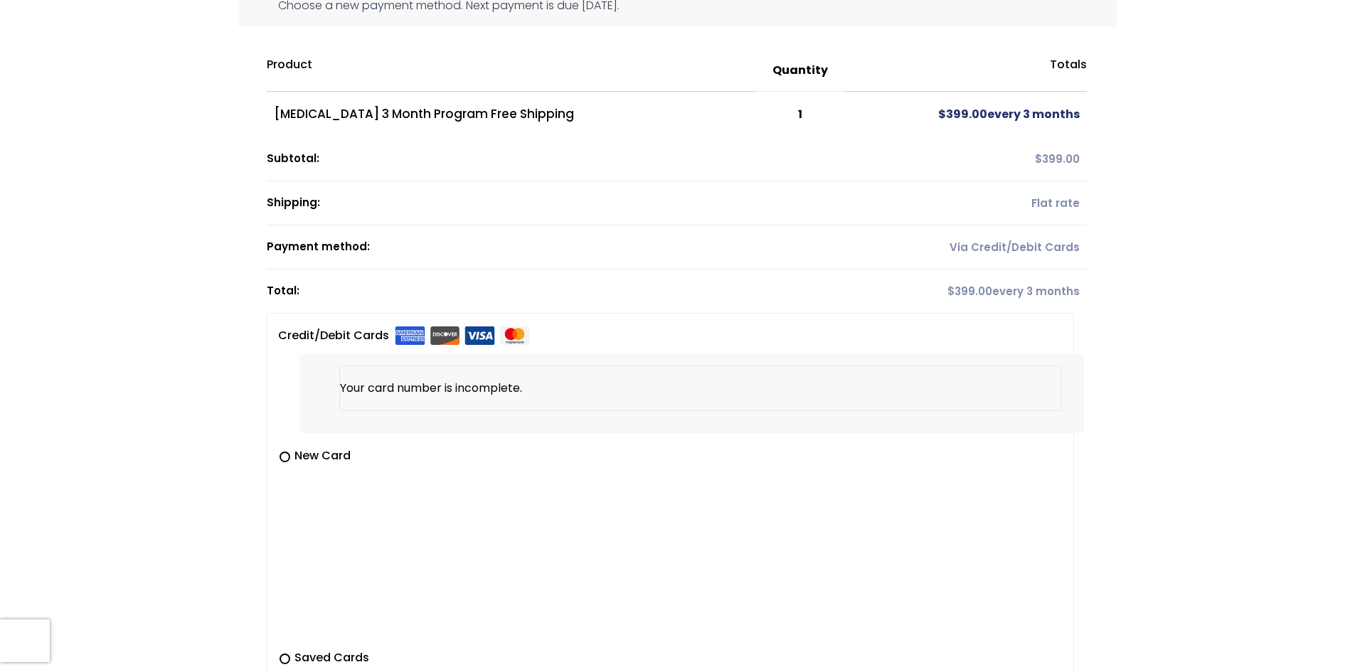
scroll to position [461, 0]
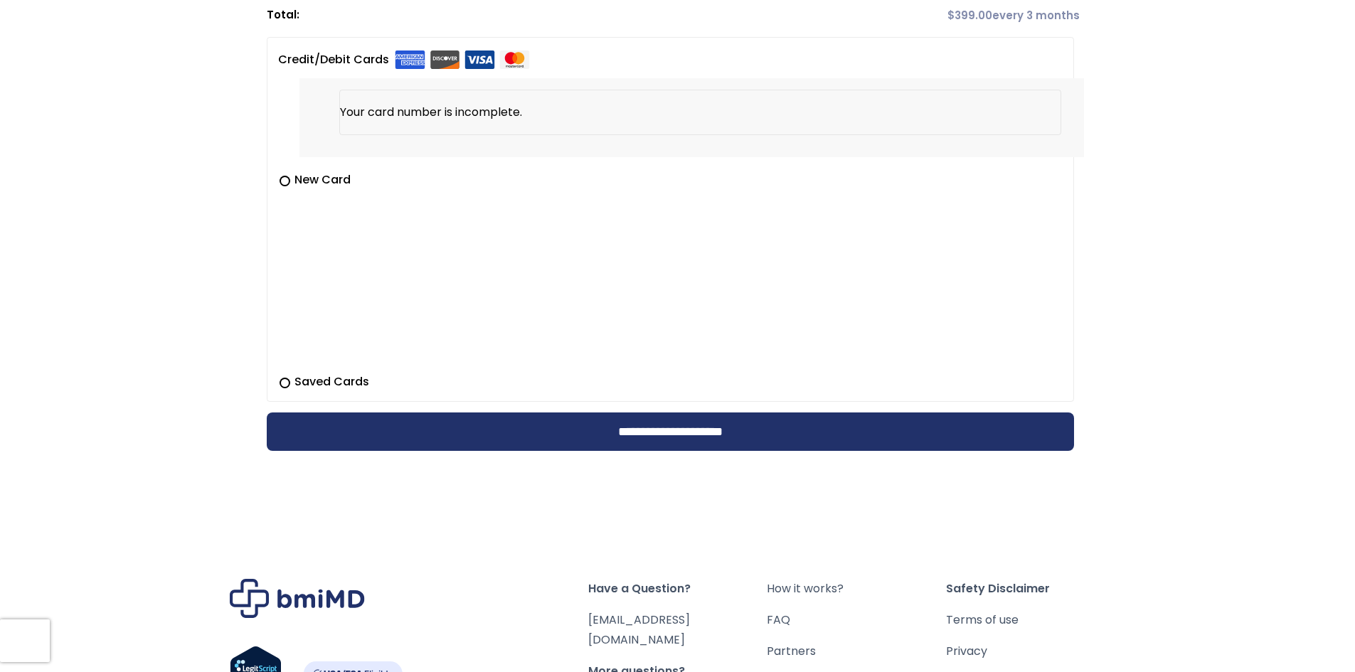
click at [341, 389] on label "Saved Cards" at bounding box center [670, 381] width 784 height 17
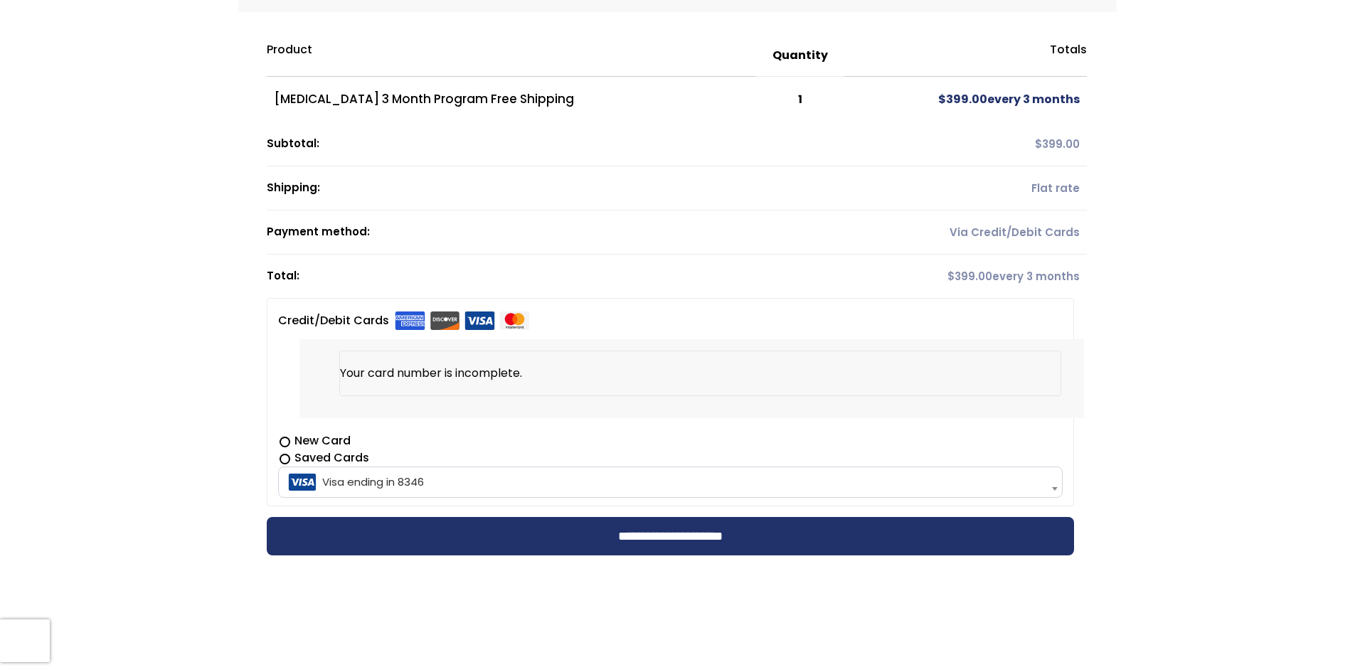
scroll to position [176, 0]
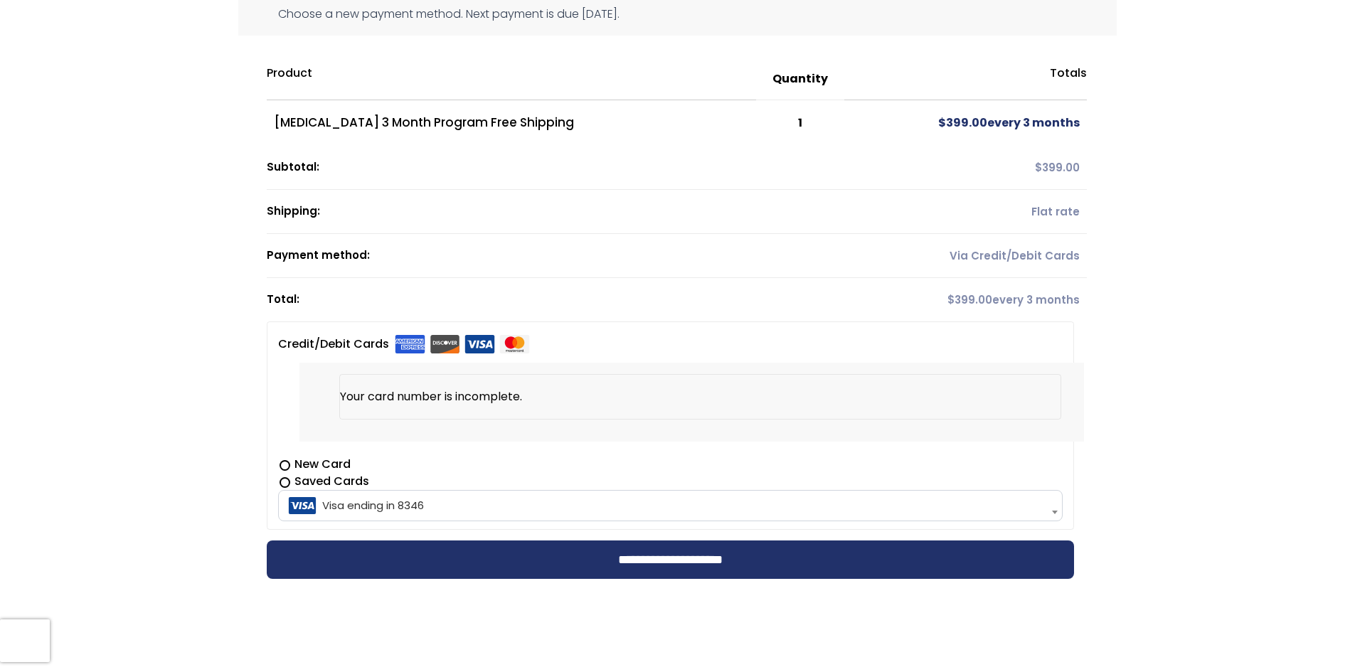
click at [479, 406] on li "Your card number is incomplete." at bounding box center [700, 397] width 722 height 46
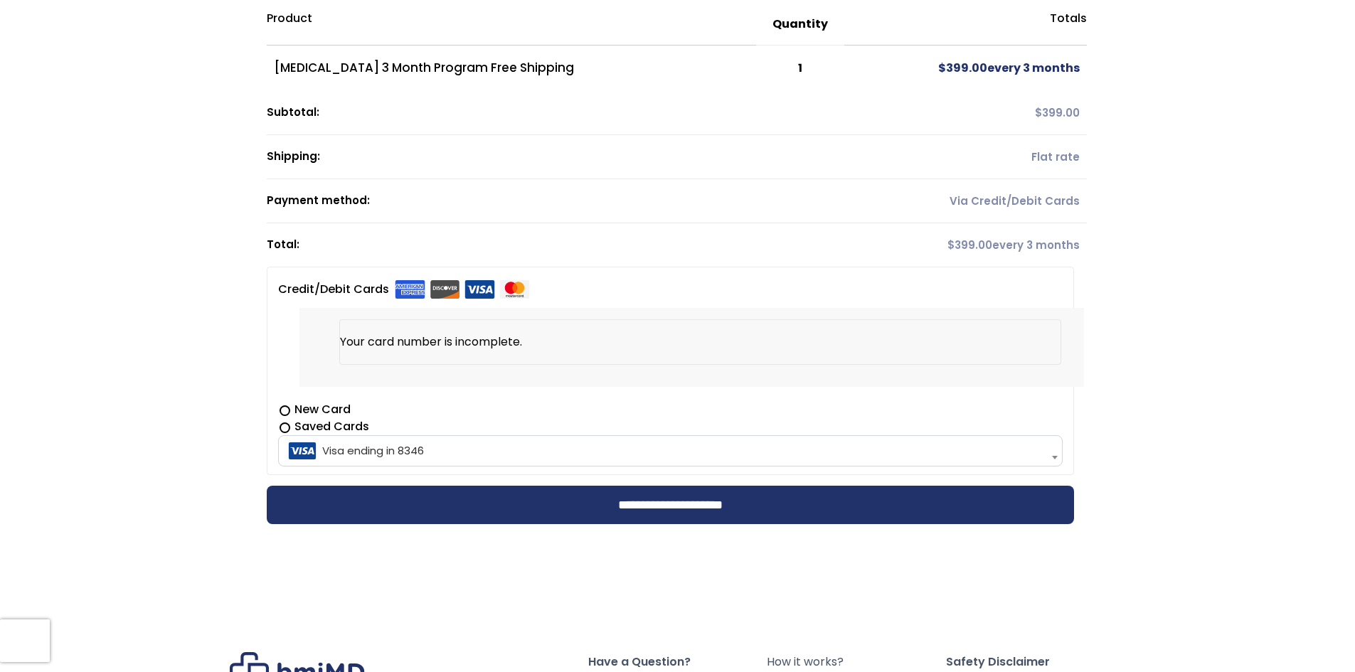
scroll to position [390, 0]
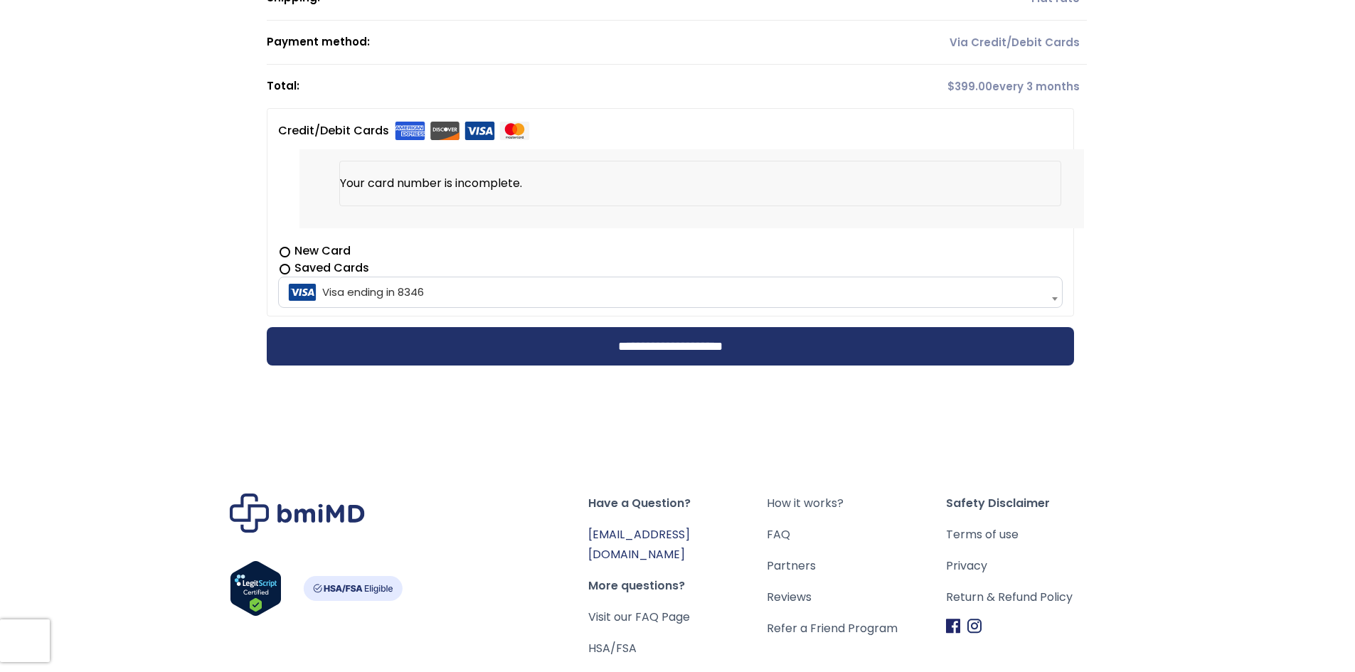
click at [665, 538] on link "[EMAIL_ADDRESS][DOMAIN_NAME]" at bounding box center [639, 544] width 102 height 36
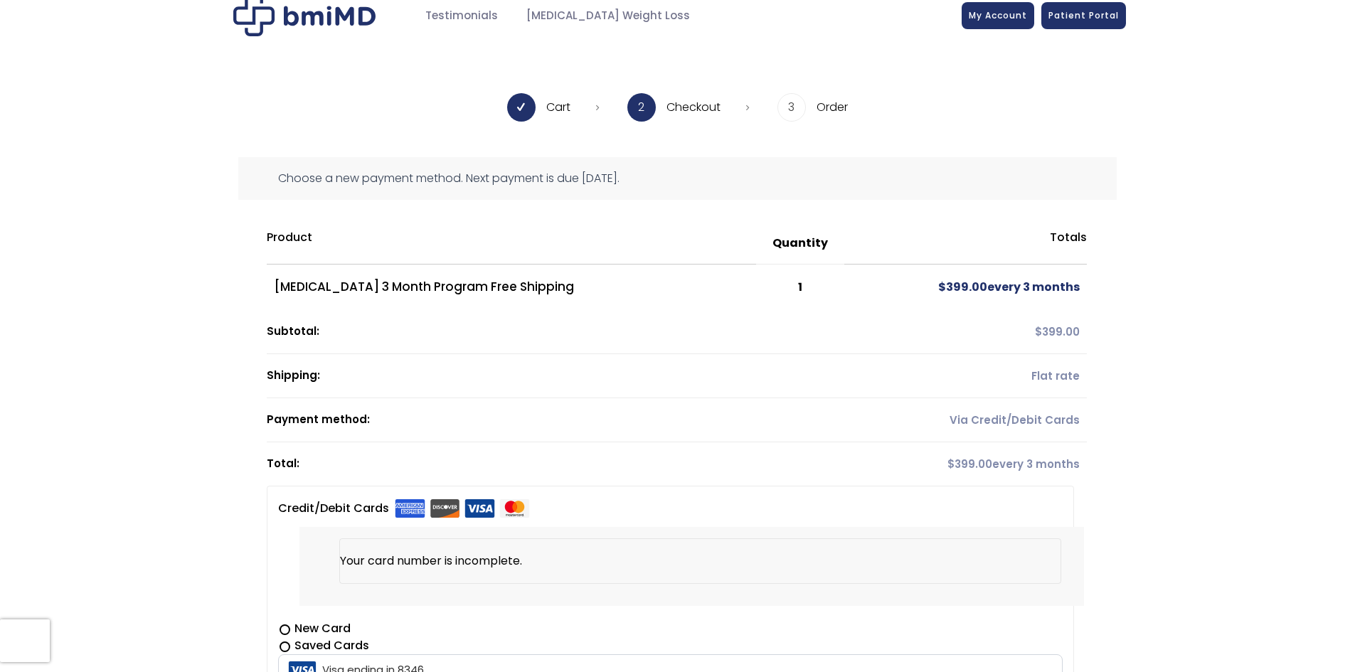
scroll to position [0, 0]
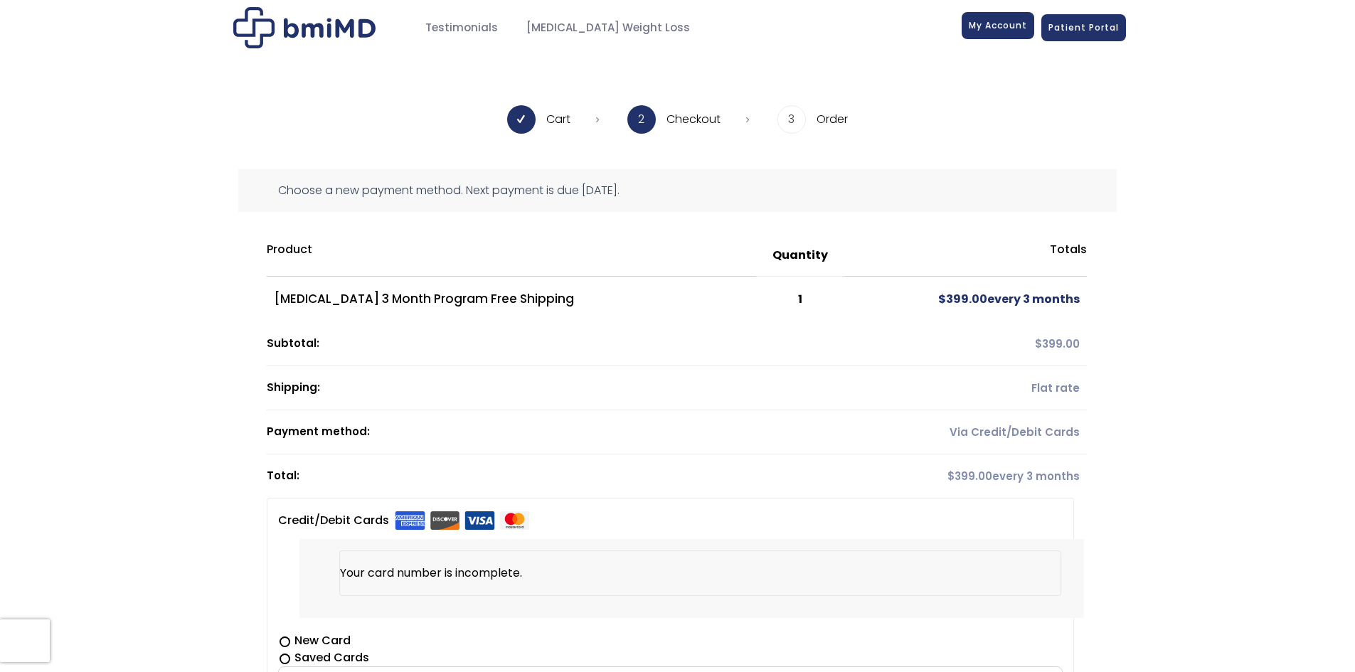
click at [998, 30] on span "My Account" at bounding box center [998, 25] width 58 height 12
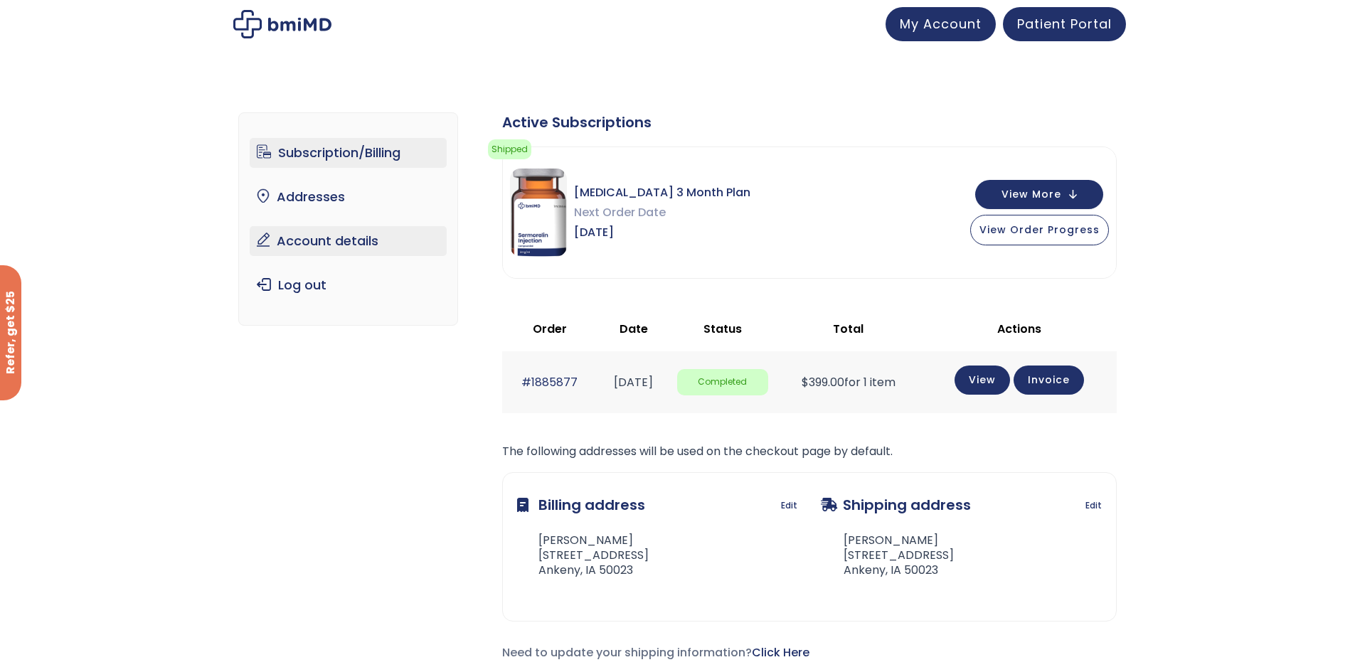
click at [353, 249] on link "Account details" at bounding box center [348, 241] width 197 height 30
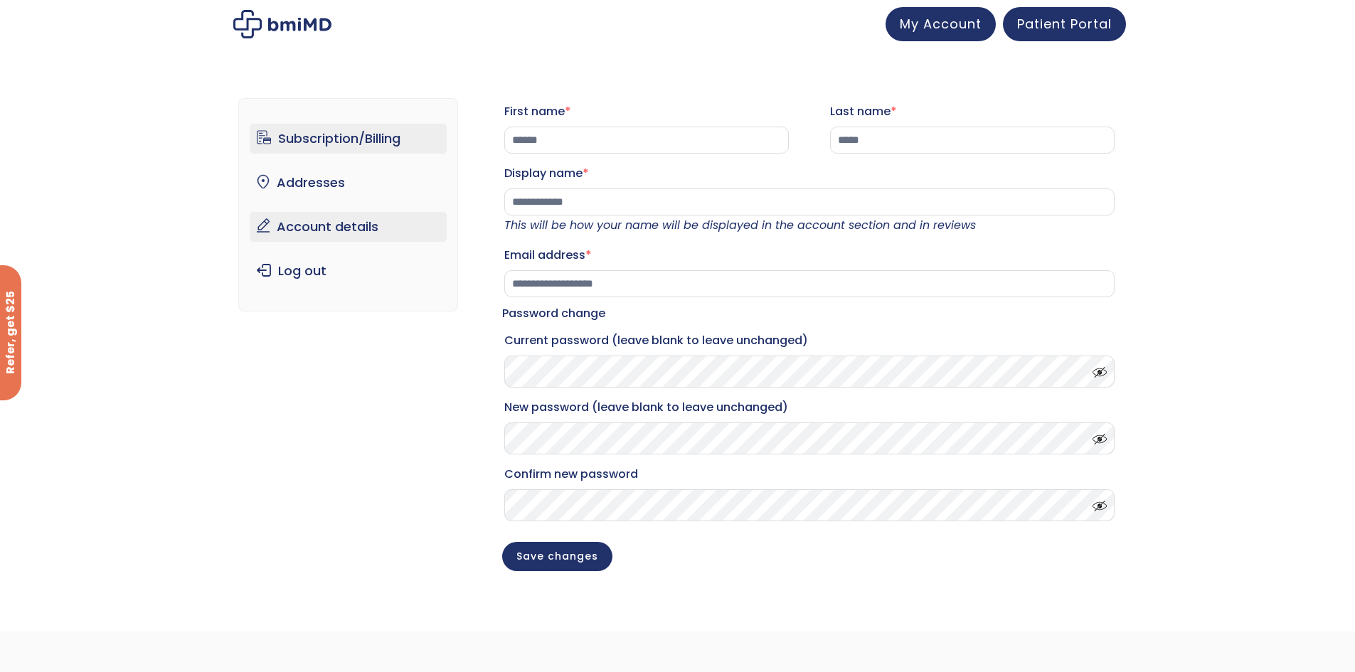
click at [336, 147] on link "Subscription/Billing" at bounding box center [348, 139] width 197 height 30
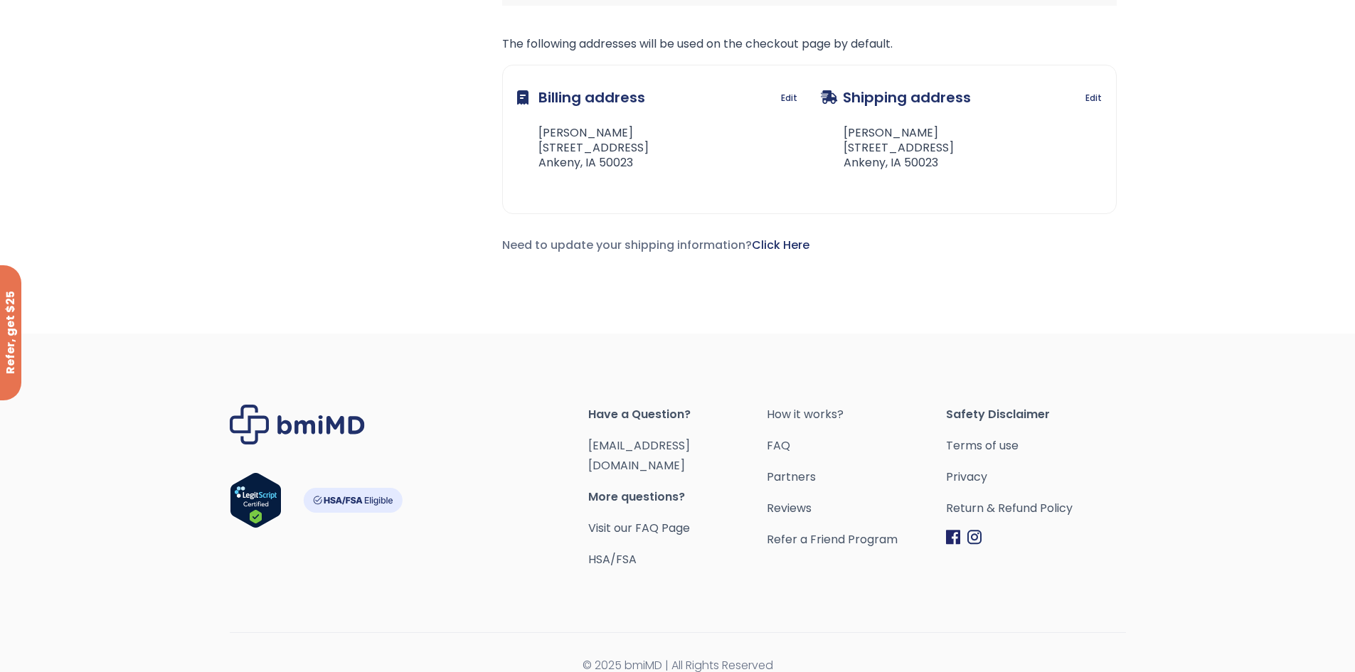
scroll to position [410, 0]
click at [981, 506] on link "Return & Refund Policy" at bounding box center [1035, 506] width 179 height 20
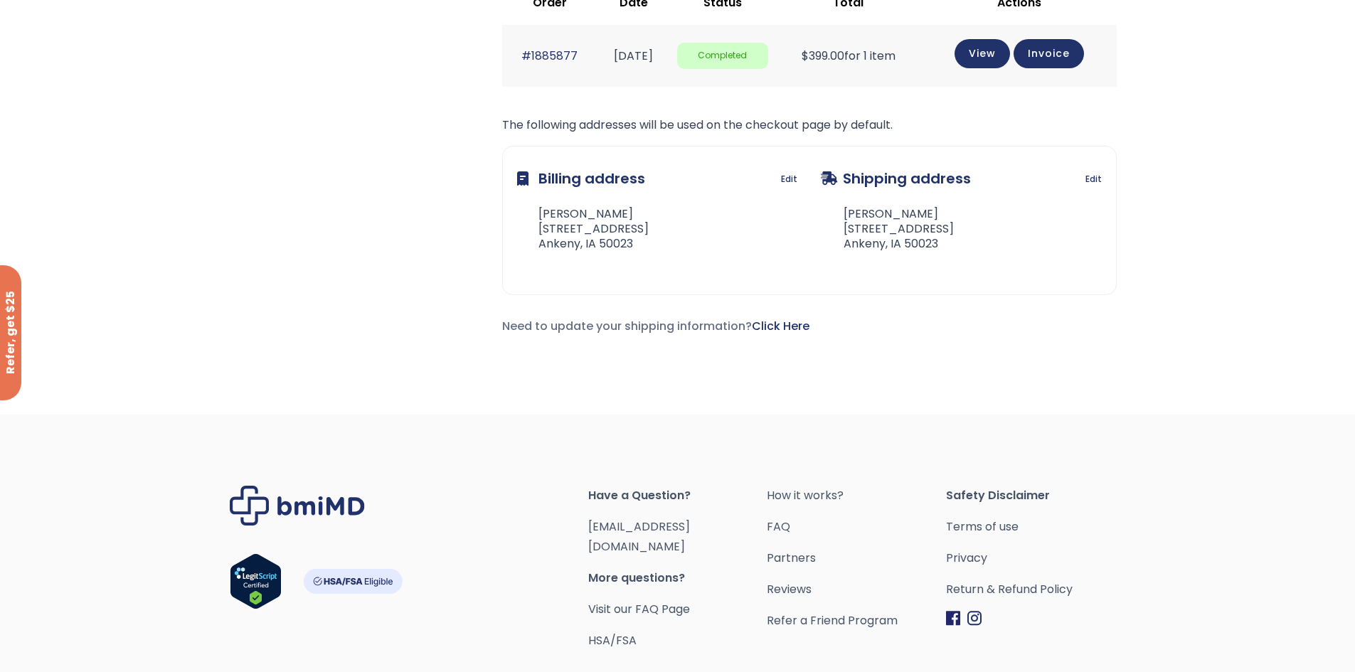
scroll to position [356, 0]
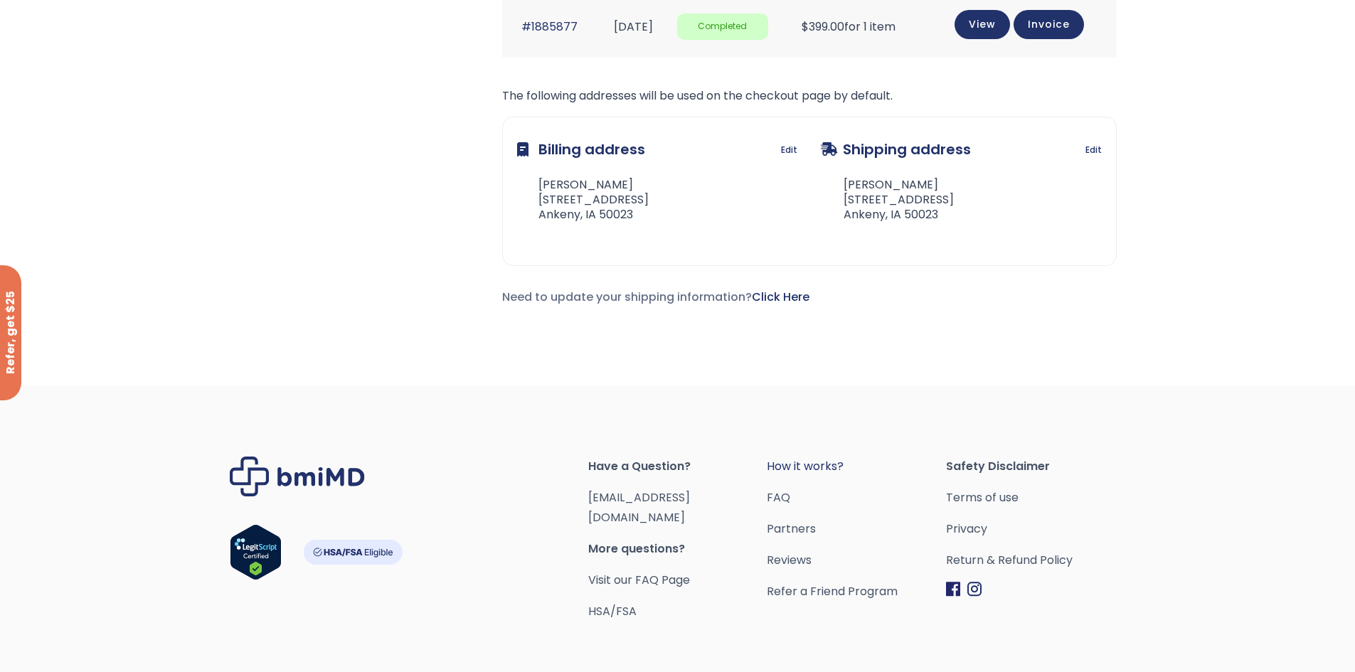
click at [804, 464] on link "How it works?" at bounding box center [856, 467] width 179 height 20
click at [978, 558] on link "Return & Refund Policy" at bounding box center [1035, 560] width 179 height 20
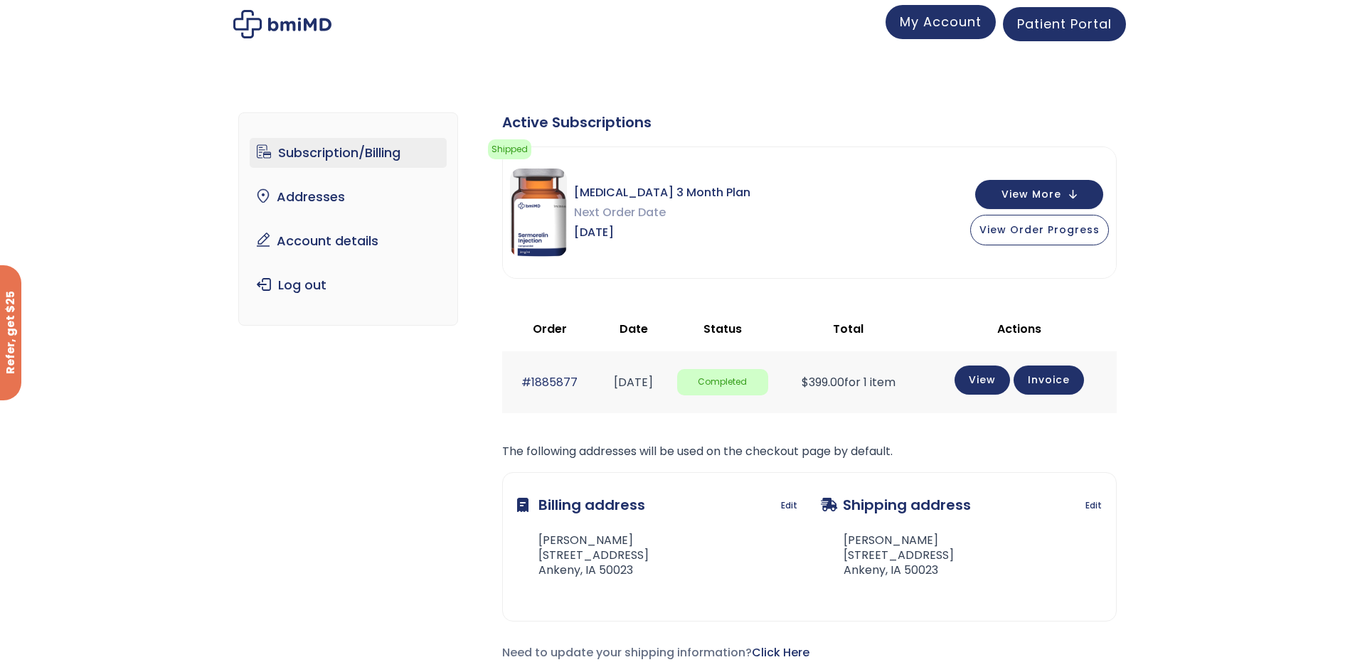
click at [923, 33] on link "My Account" at bounding box center [940, 22] width 110 height 34
click at [1048, 238] on button "View Order Progress" at bounding box center [1039, 228] width 139 height 31
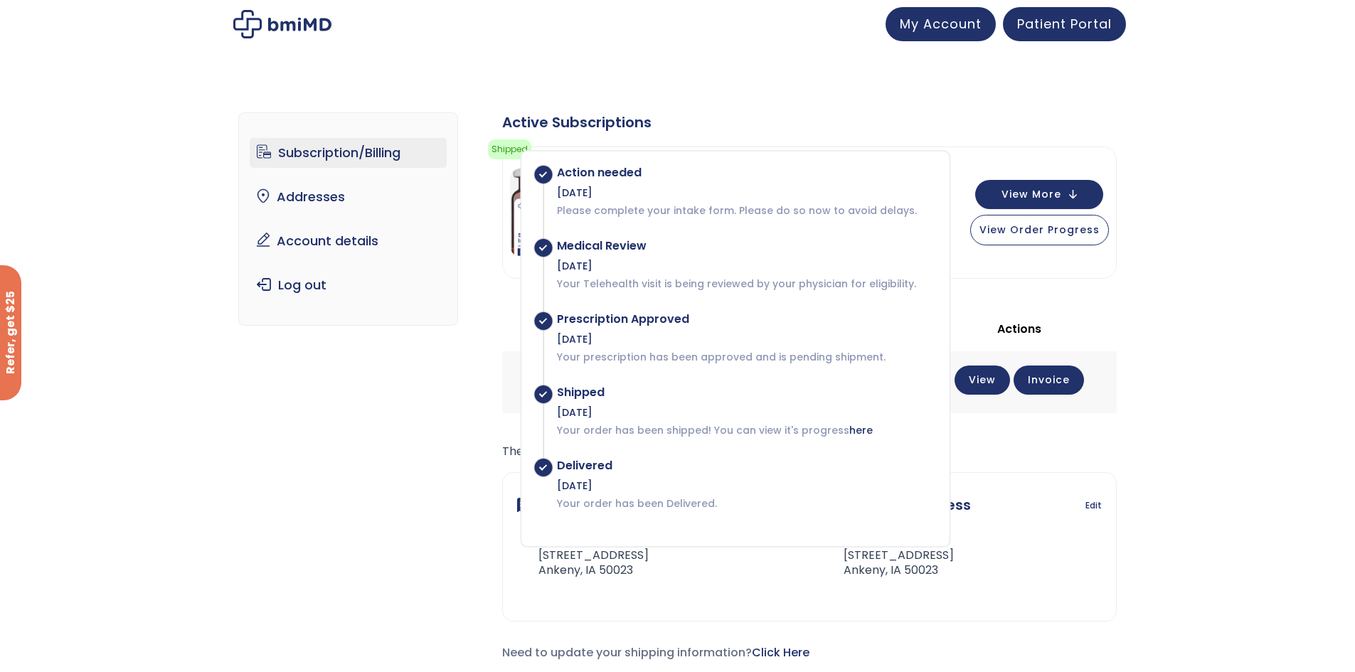
click at [1190, 282] on div "Subscription/Billing bmiRewards Addresses Account details Submit a Review Log o…" at bounding box center [677, 398] width 1355 height 629
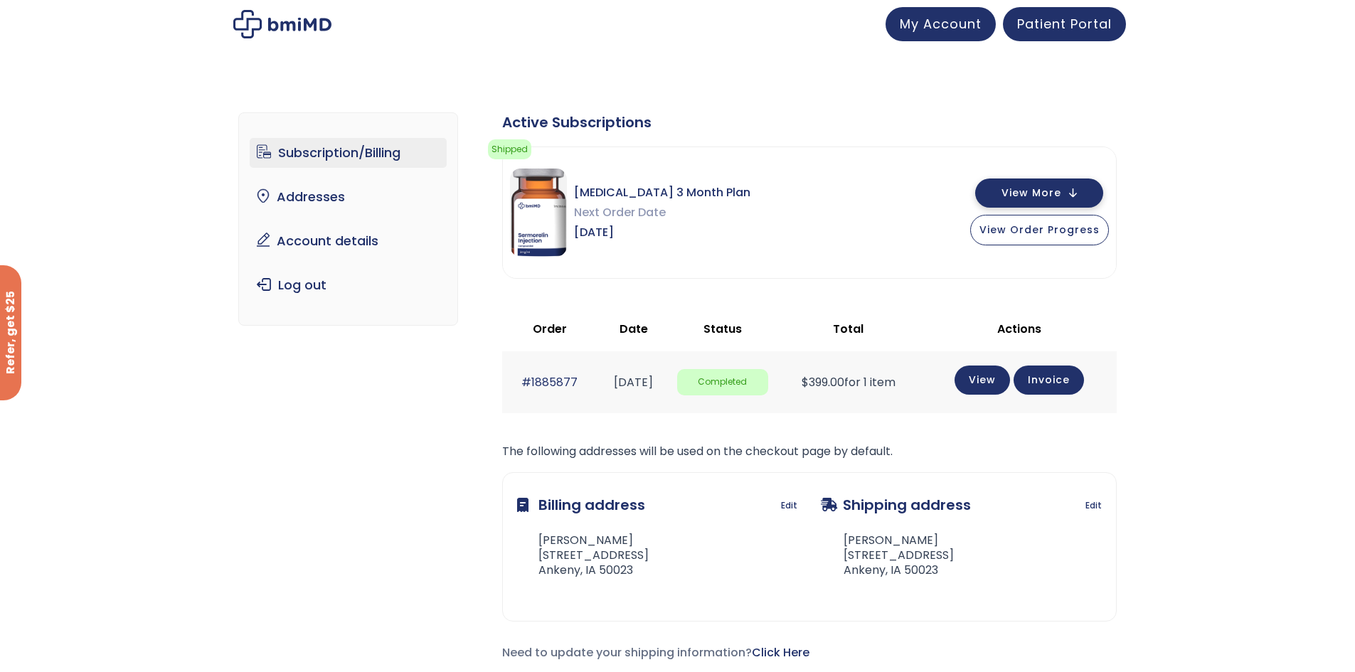
click at [1088, 193] on button "View More" at bounding box center [1039, 192] width 128 height 29
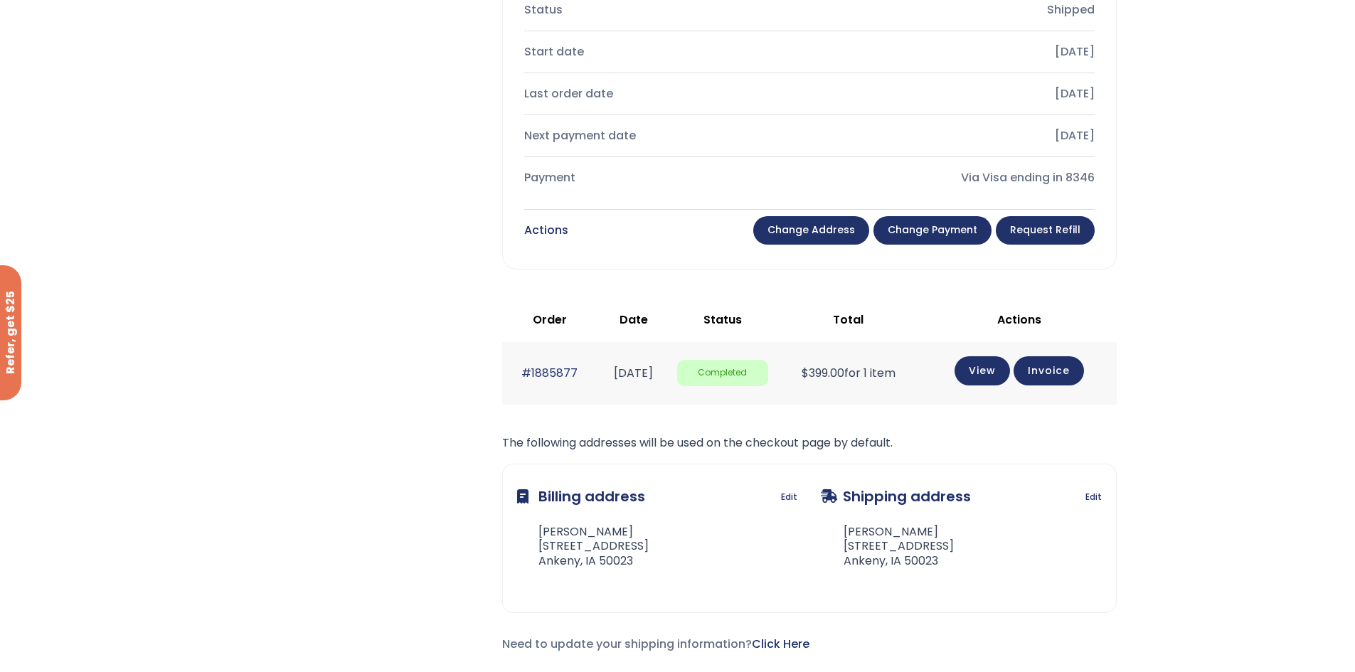
scroll to position [427, 0]
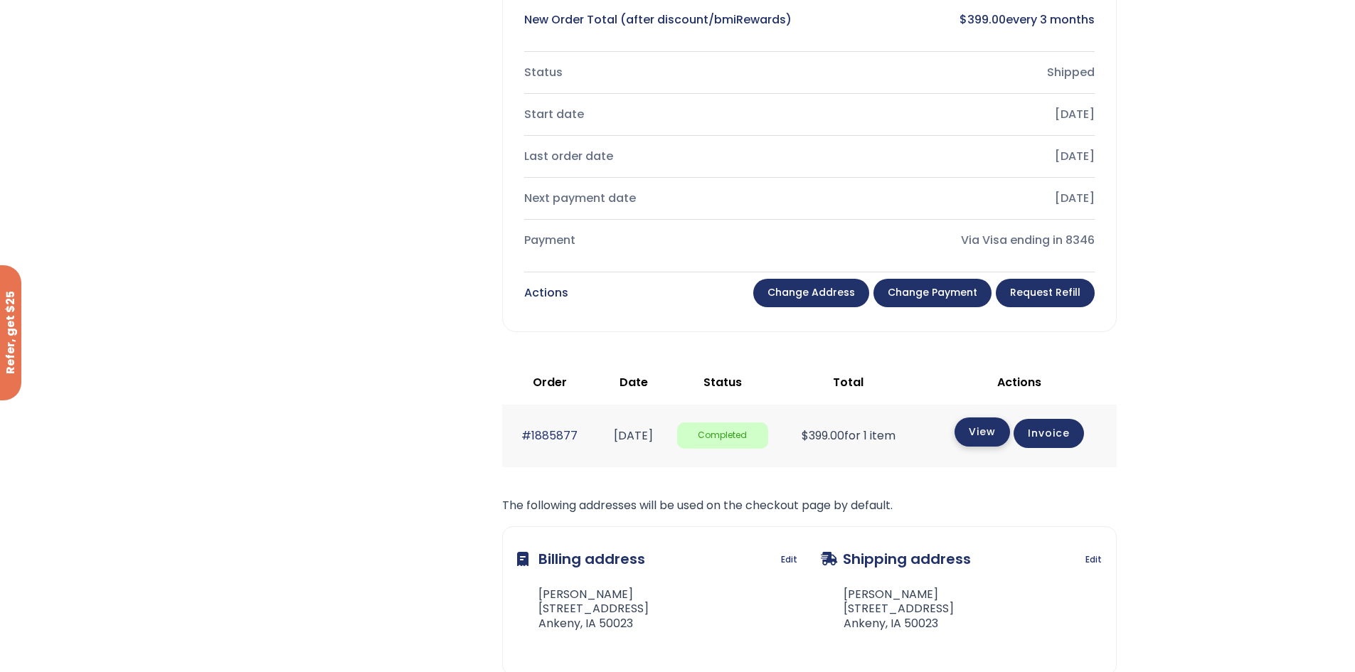
click at [981, 441] on link "View" at bounding box center [981, 431] width 55 height 29
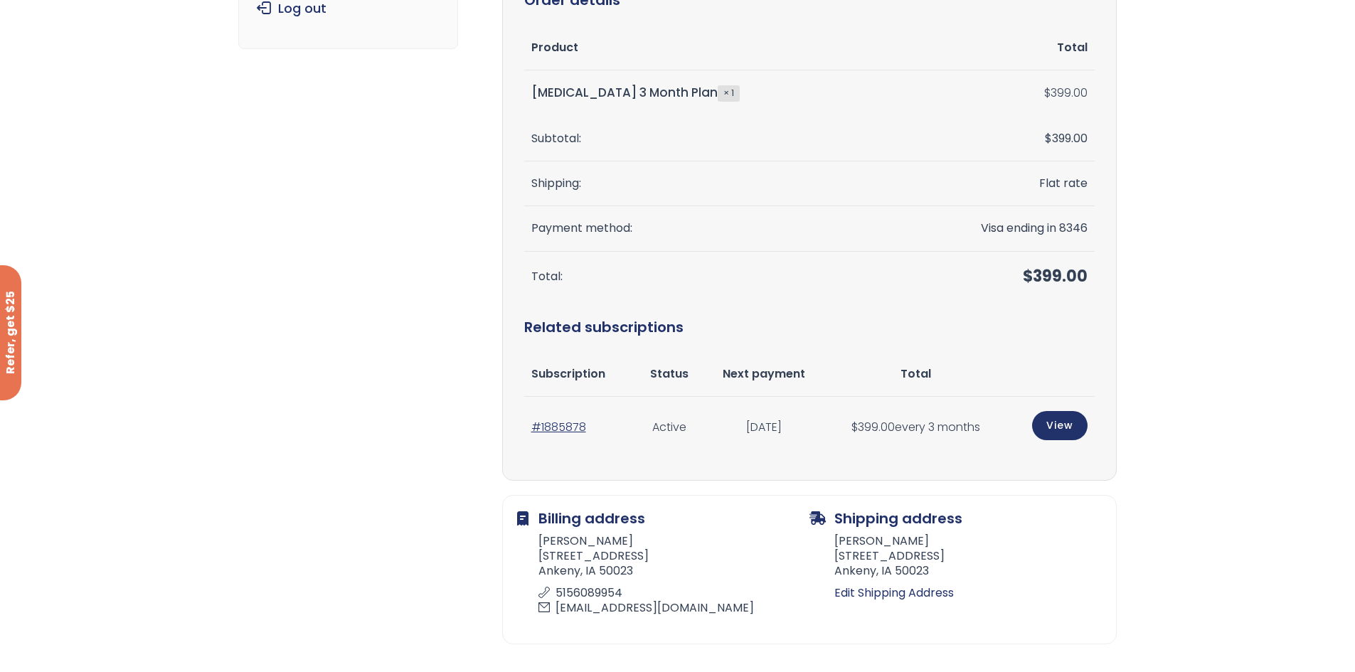
scroll to position [227, 0]
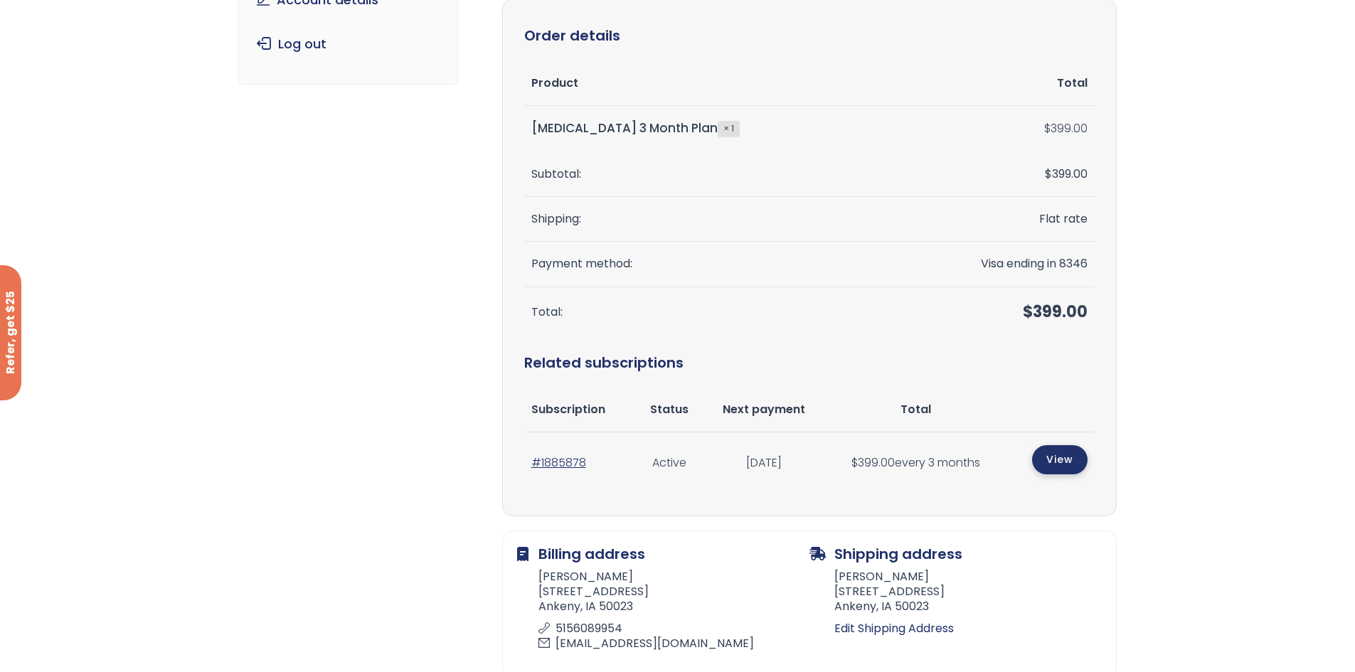
click at [1060, 470] on link "View" at bounding box center [1059, 459] width 55 height 29
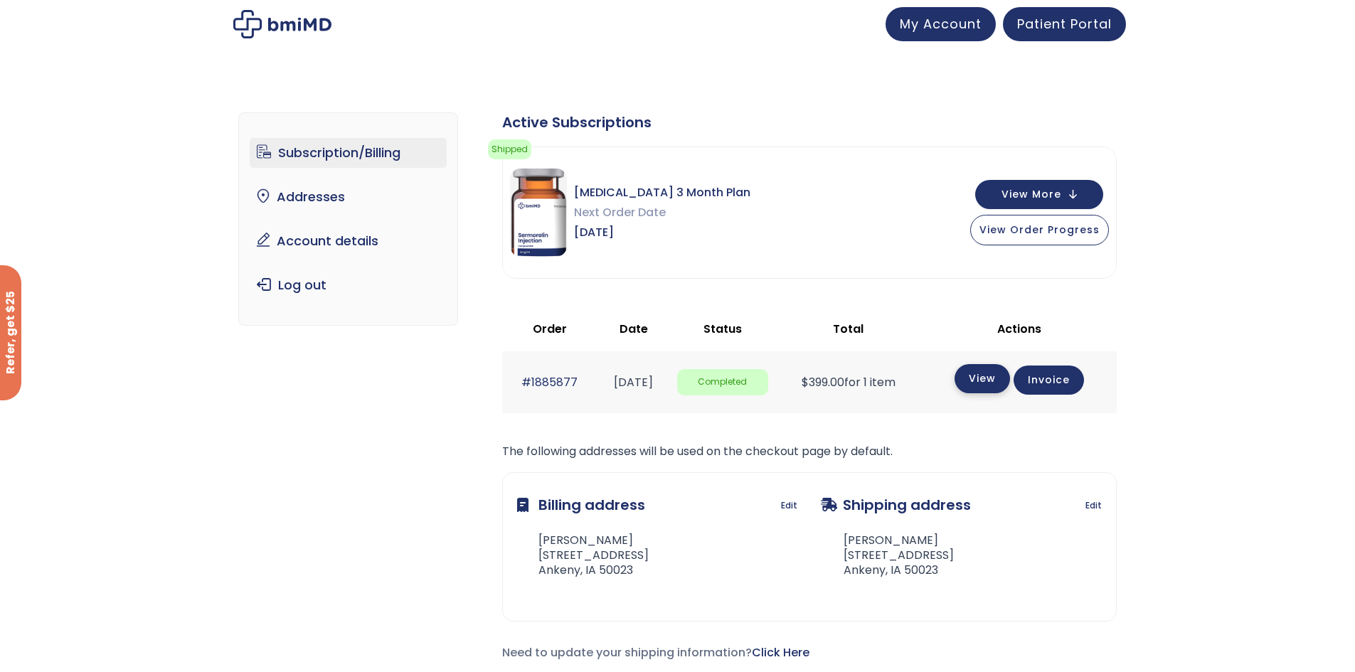
click at [998, 385] on link "View" at bounding box center [981, 378] width 55 height 29
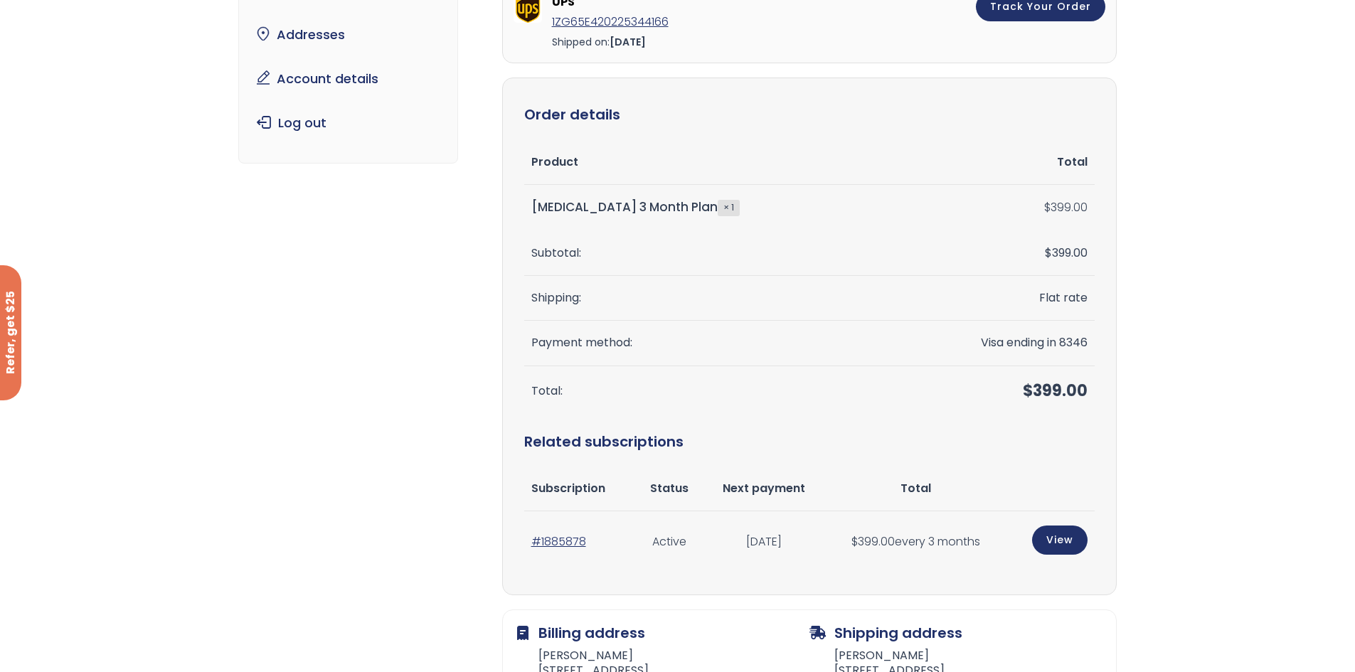
scroll to position [71, 0]
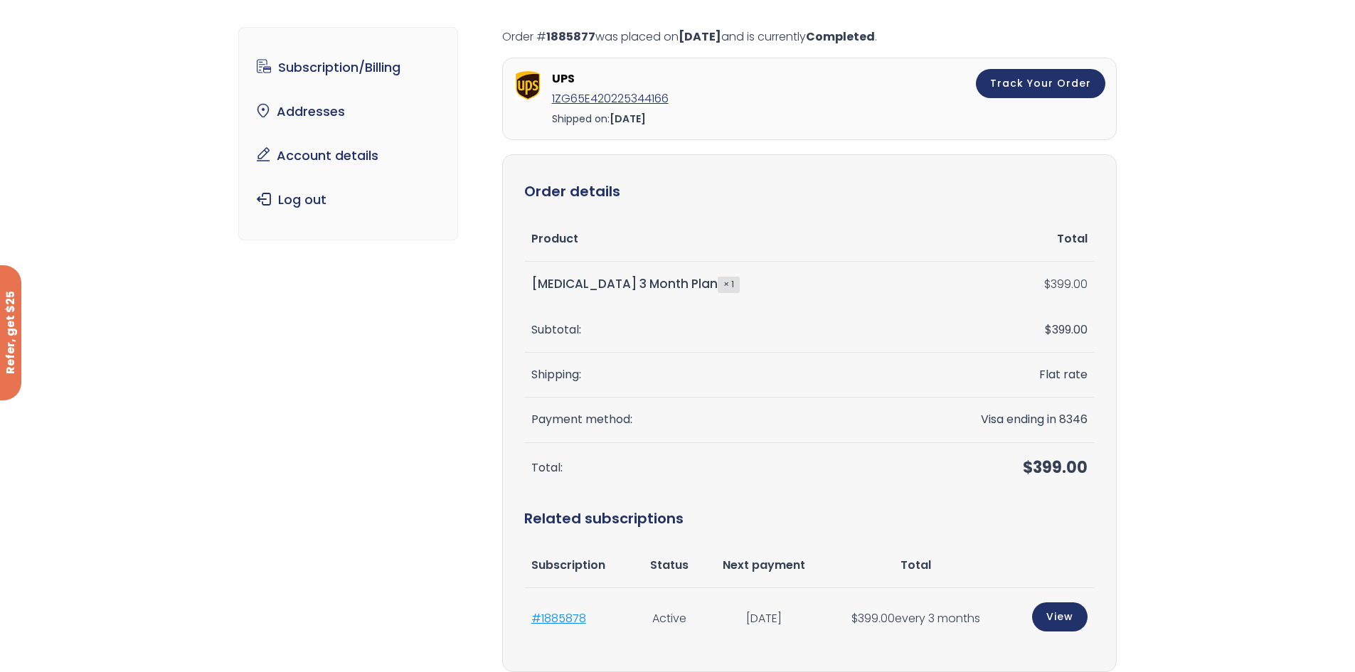
drag, startPoint x: 596, startPoint y: 615, endPoint x: 530, endPoint y: 624, distance: 66.0
click at [530, 624] on td "#1885878" at bounding box center [580, 619] width 112 height 62
copy link "#1885878"
click at [604, 574] on th "Subscription" at bounding box center [580, 565] width 112 height 45
click at [572, 614] on link "#1885878" at bounding box center [558, 618] width 55 height 16
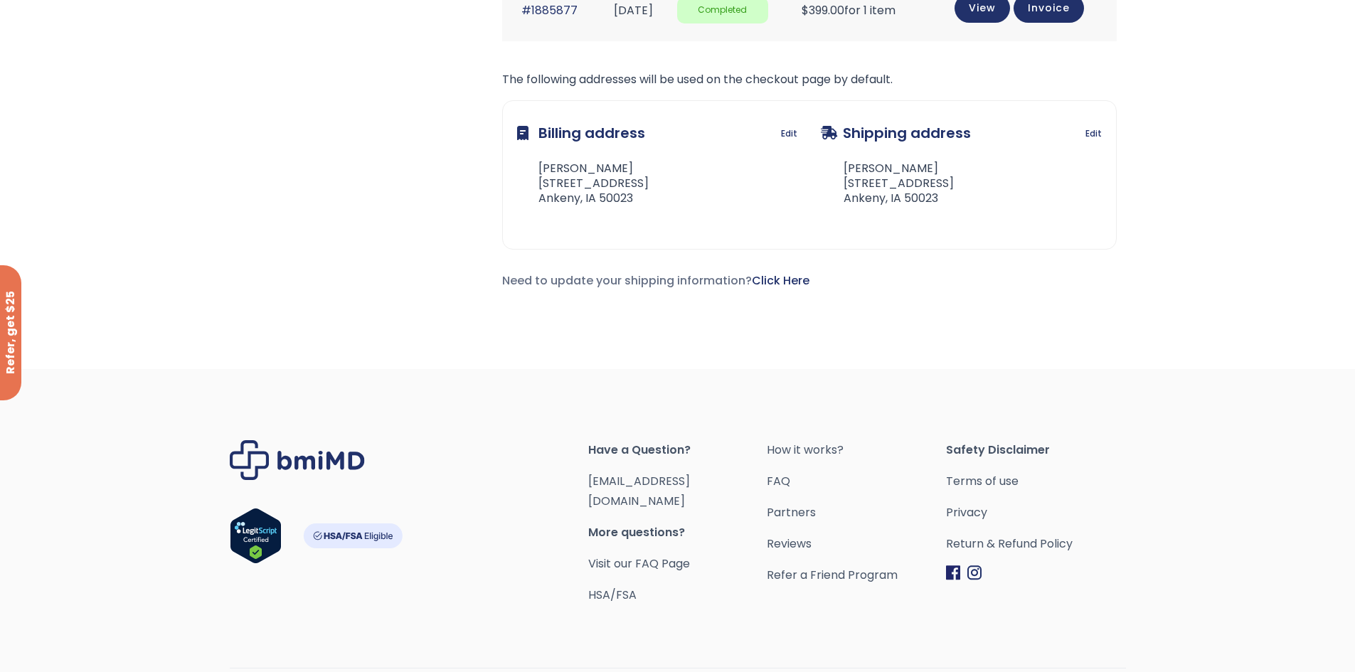
scroll to position [410, 0]
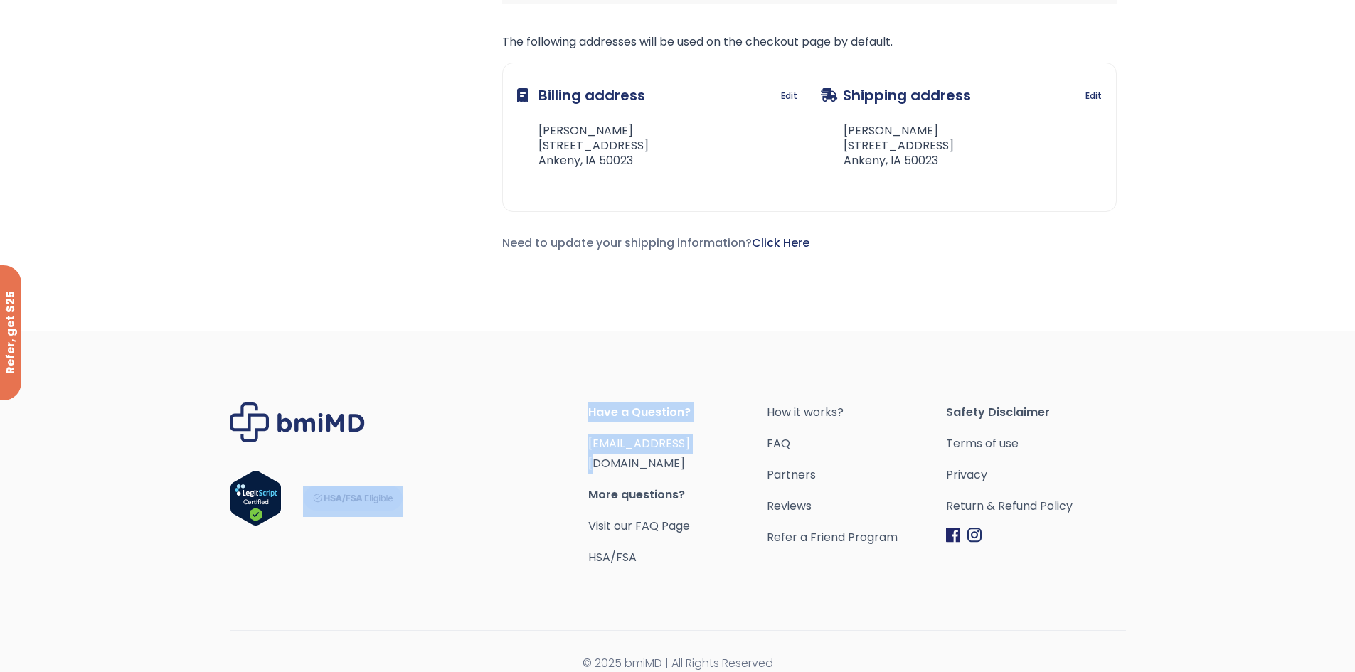
drag, startPoint x: 710, startPoint y: 442, endPoint x: 587, endPoint y: 451, distance: 123.3
click at [587, 451] on div "Have a Question? [EMAIL_ADDRESS][DOMAIN_NAME] More questions? Visit our FAQ Pag…" at bounding box center [678, 484] width 896 height 165
click at [587, 451] on div "Footer" at bounding box center [409, 484] width 358 height 165
drag, startPoint x: 705, startPoint y: 444, endPoint x: 591, endPoint y: 449, distance: 113.9
click at [591, 449] on span "[EMAIL_ADDRESS][DOMAIN_NAME]" at bounding box center [677, 454] width 179 height 40
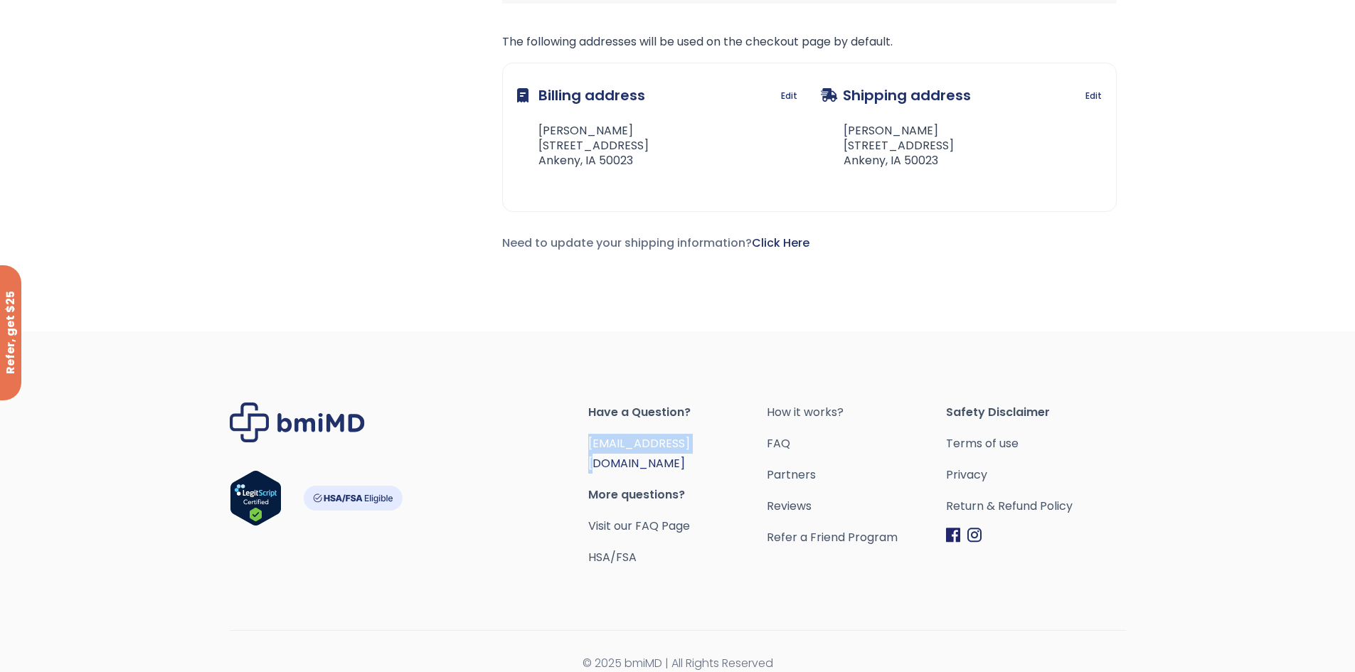
copy link "[EMAIL_ADDRESS][DOMAIN_NAME]"
click at [1172, 446] on div "Have a Question? orders@bmiMD.com More questions? Visit our FAQ Page HSA/FSA Ho…" at bounding box center [677, 510] width 1055 height 359
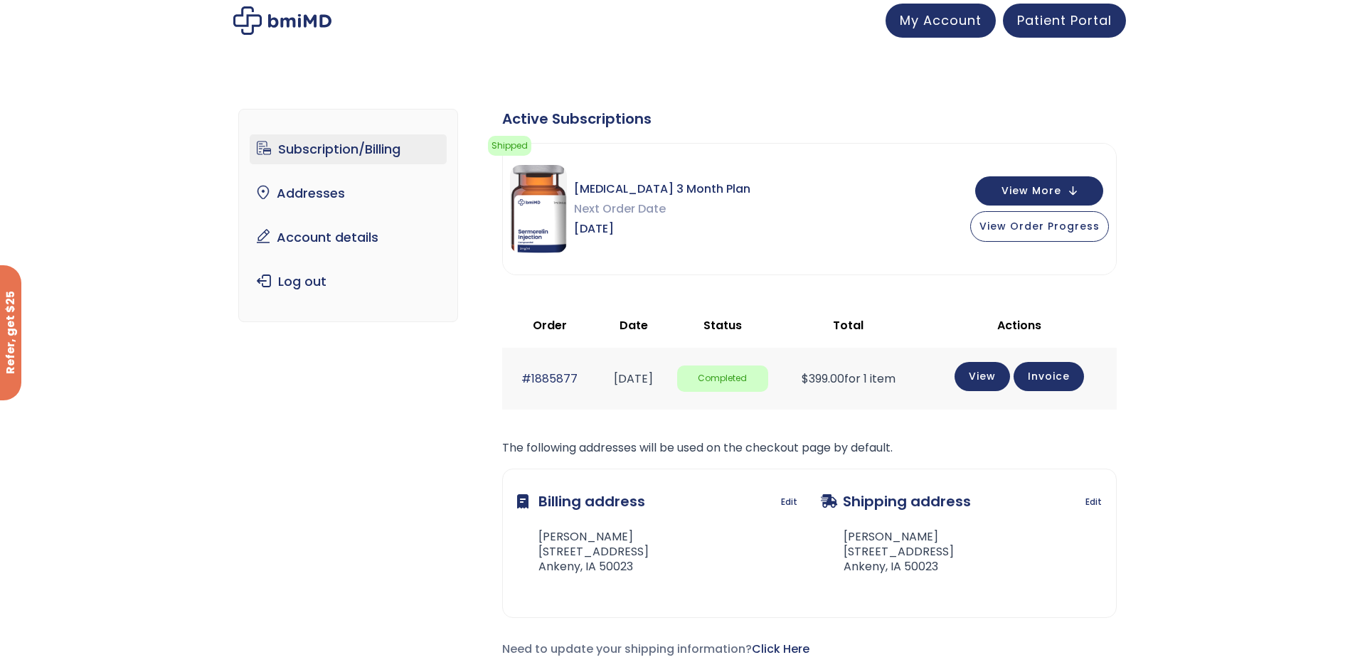
scroll to position [0, 0]
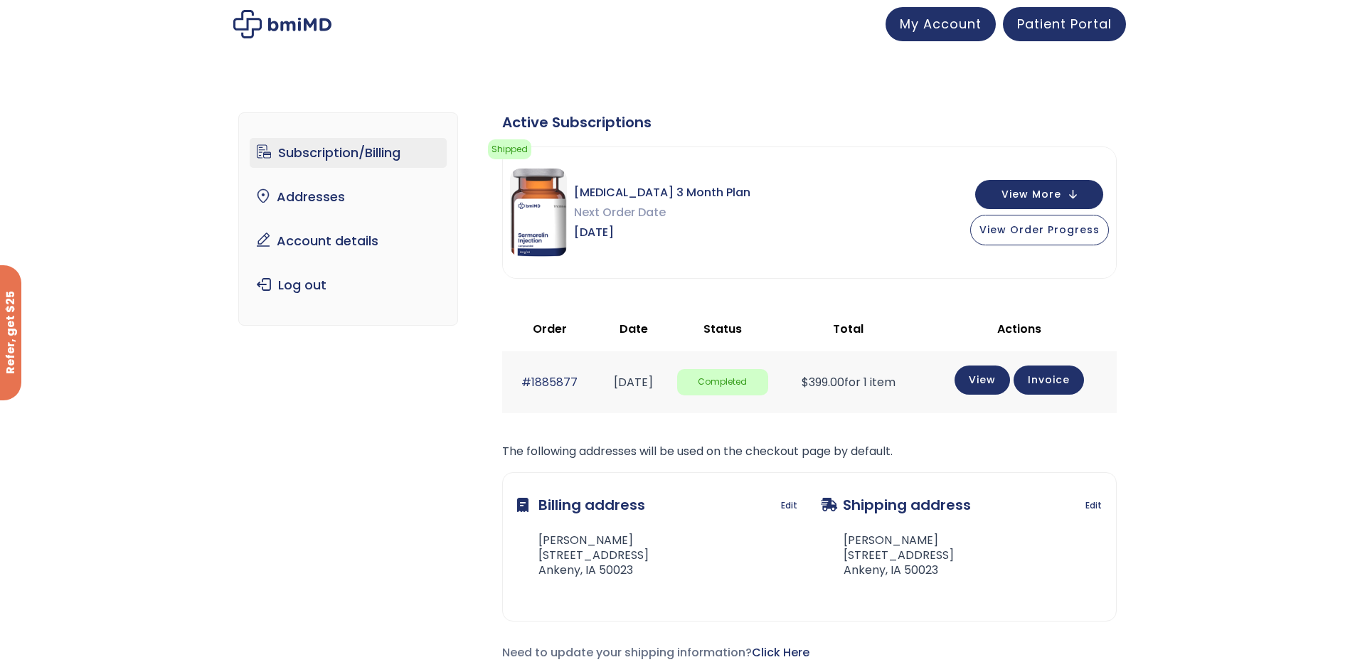
click at [348, 143] on link "Subscription/Billing" at bounding box center [348, 153] width 197 height 30
click at [1048, 193] on span "View More" at bounding box center [1031, 192] width 60 height 9
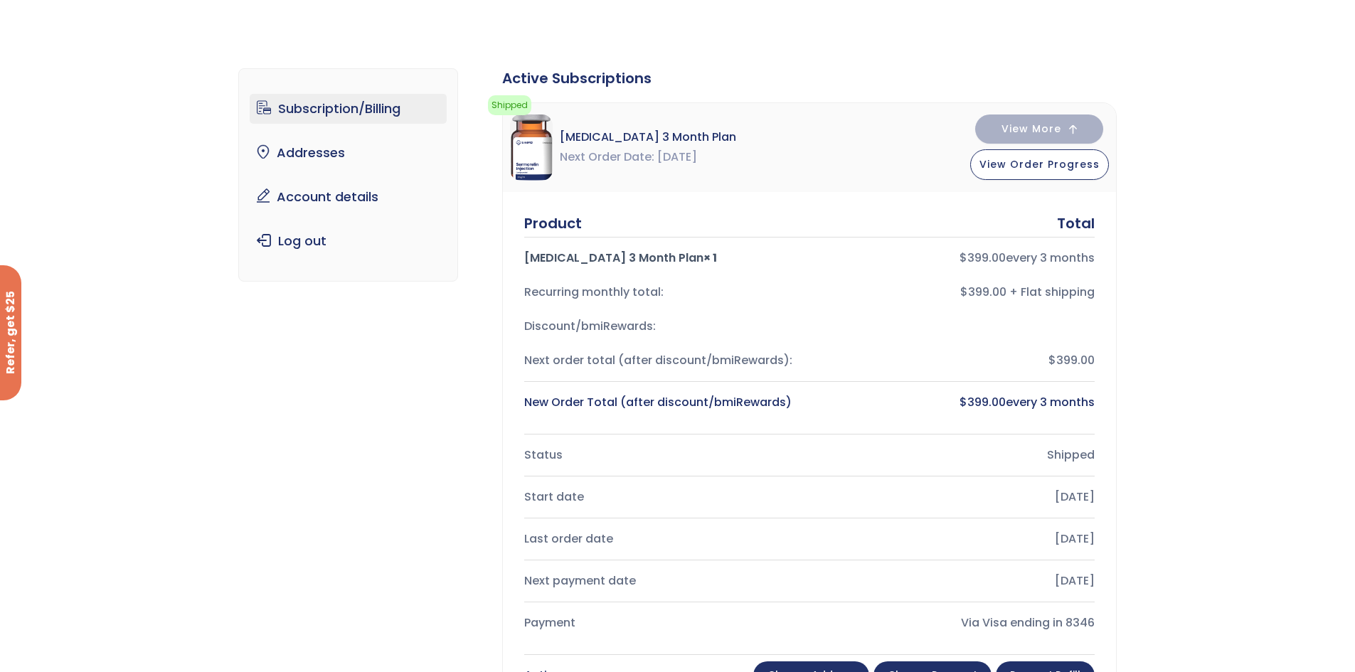
scroll to position [284, 0]
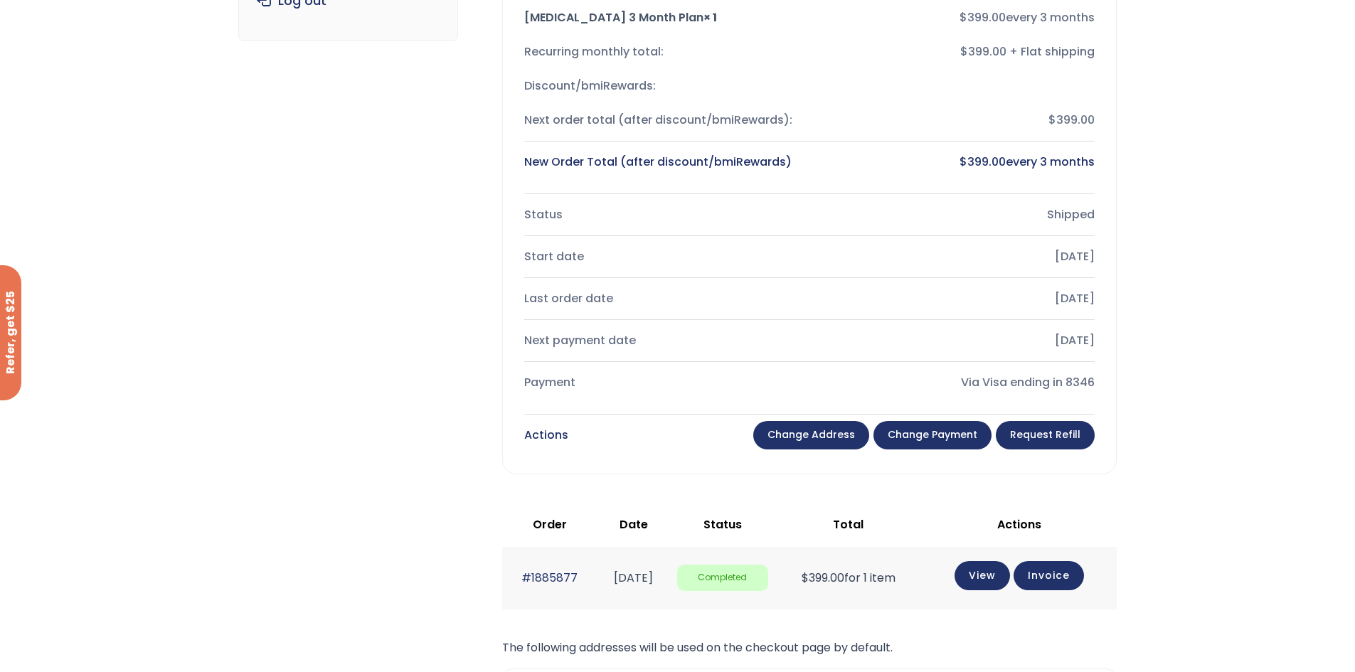
click at [1044, 425] on link "Request Refill" at bounding box center [1045, 435] width 99 height 28
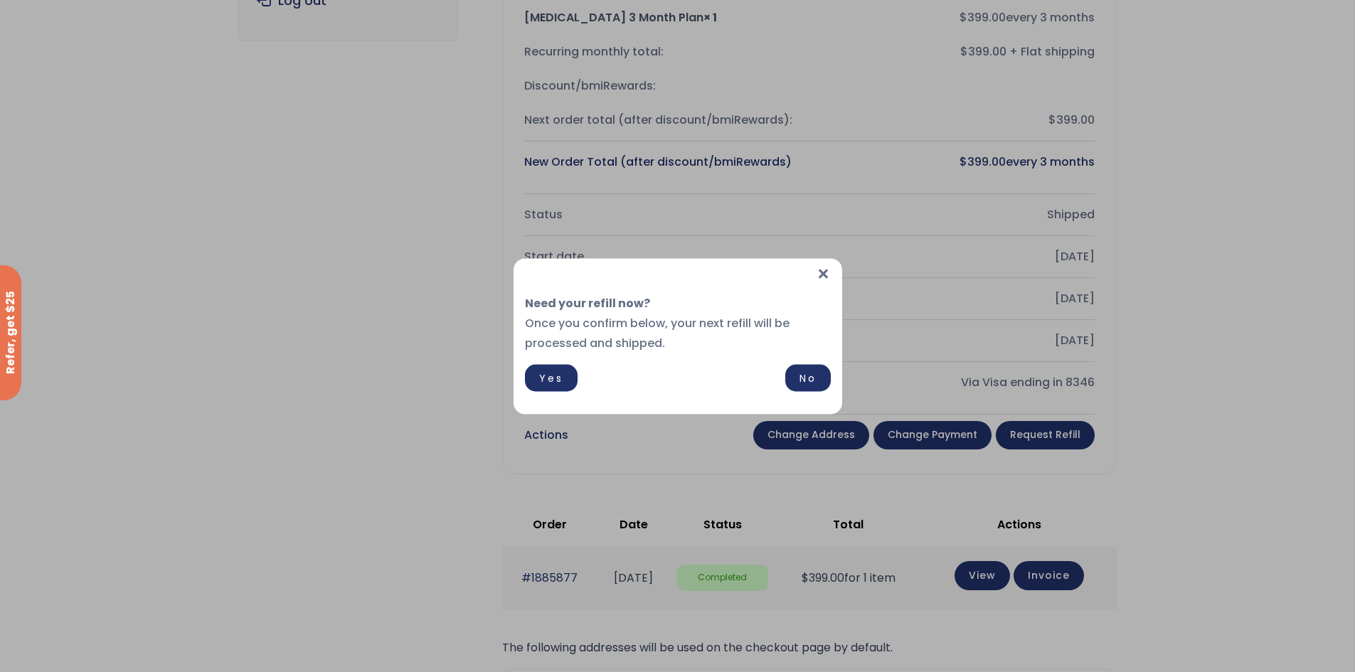
click at [822, 275] on span "×" at bounding box center [823, 273] width 15 height 31
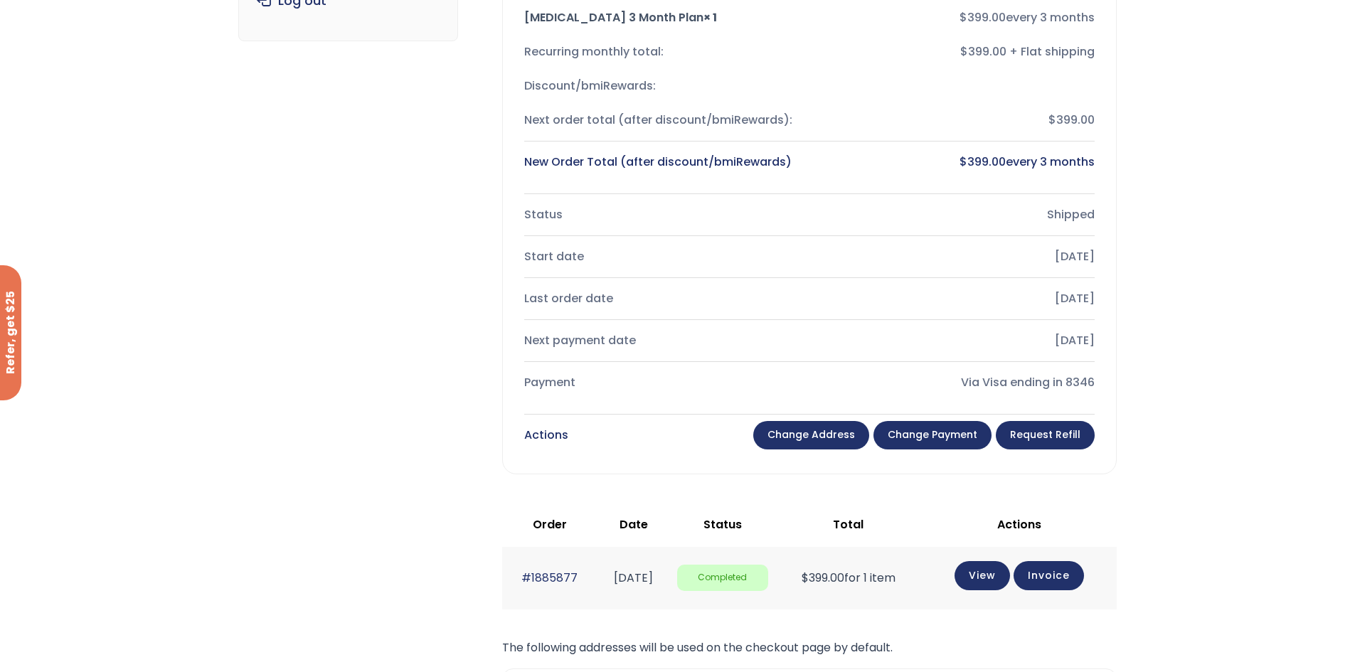
click at [919, 437] on link "Change payment" at bounding box center [932, 435] width 118 height 28
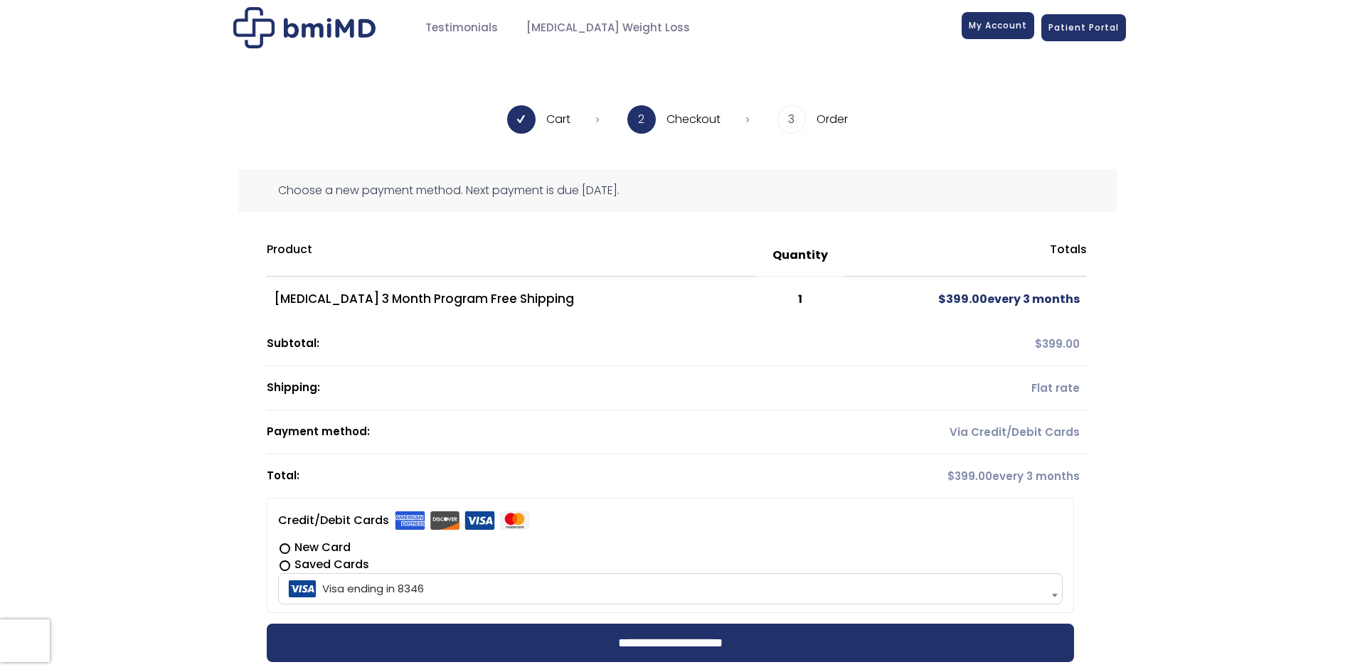
click at [985, 33] on link "My Account" at bounding box center [997, 25] width 73 height 27
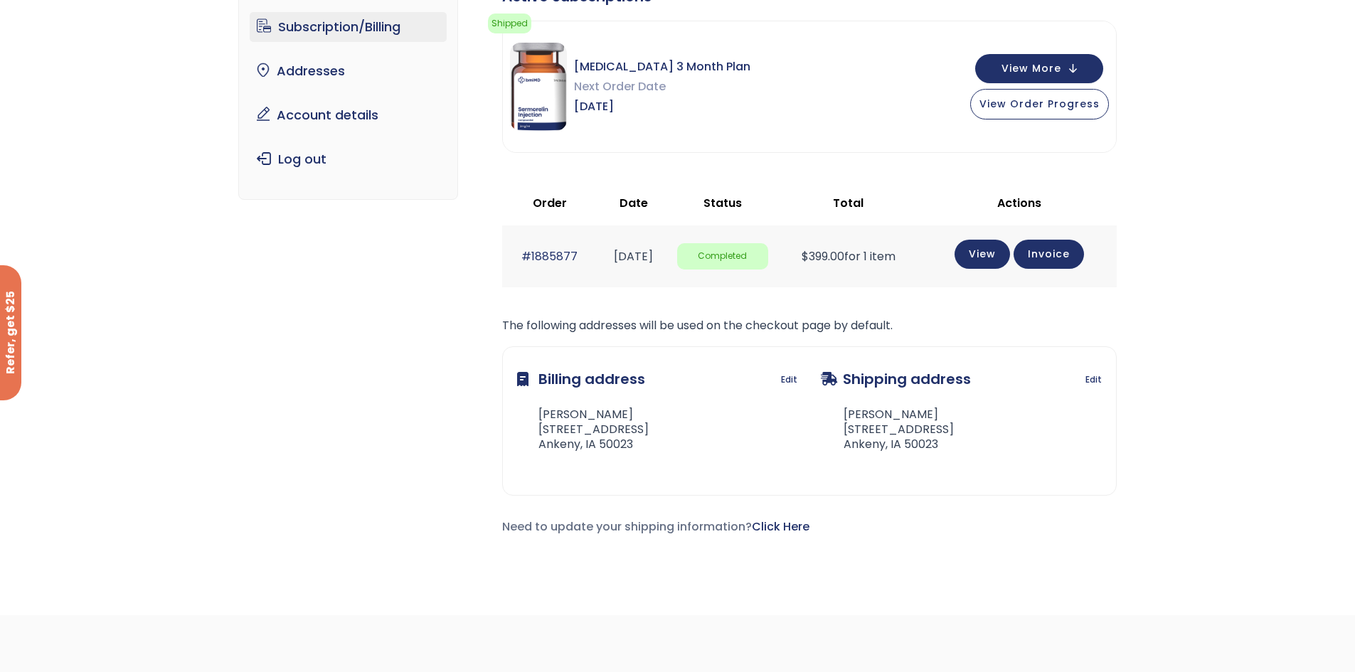
scroll to position [142, 0]
